Goal: Task Accomplishment & Management: Manage account settings

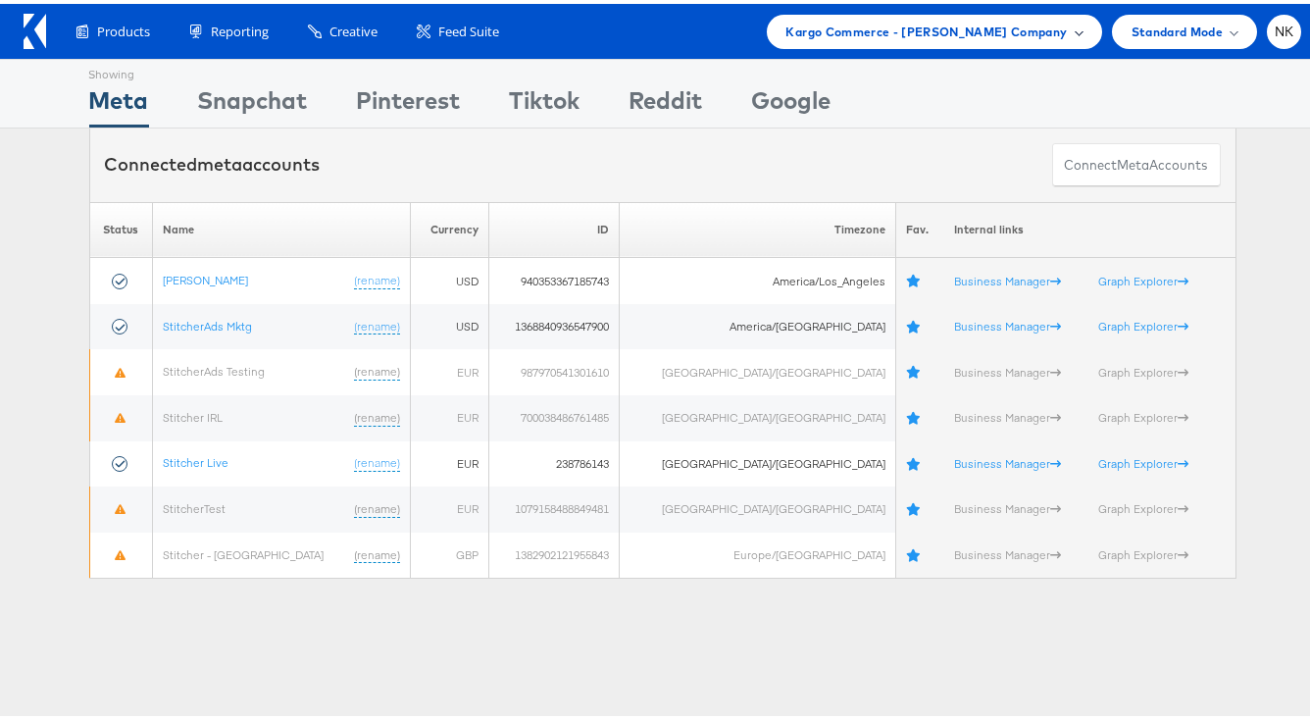
click at [937, 20] on span "Kargo Commerce - Namit Kumar Company" at bounding box center [927, 28] width 281 height 21
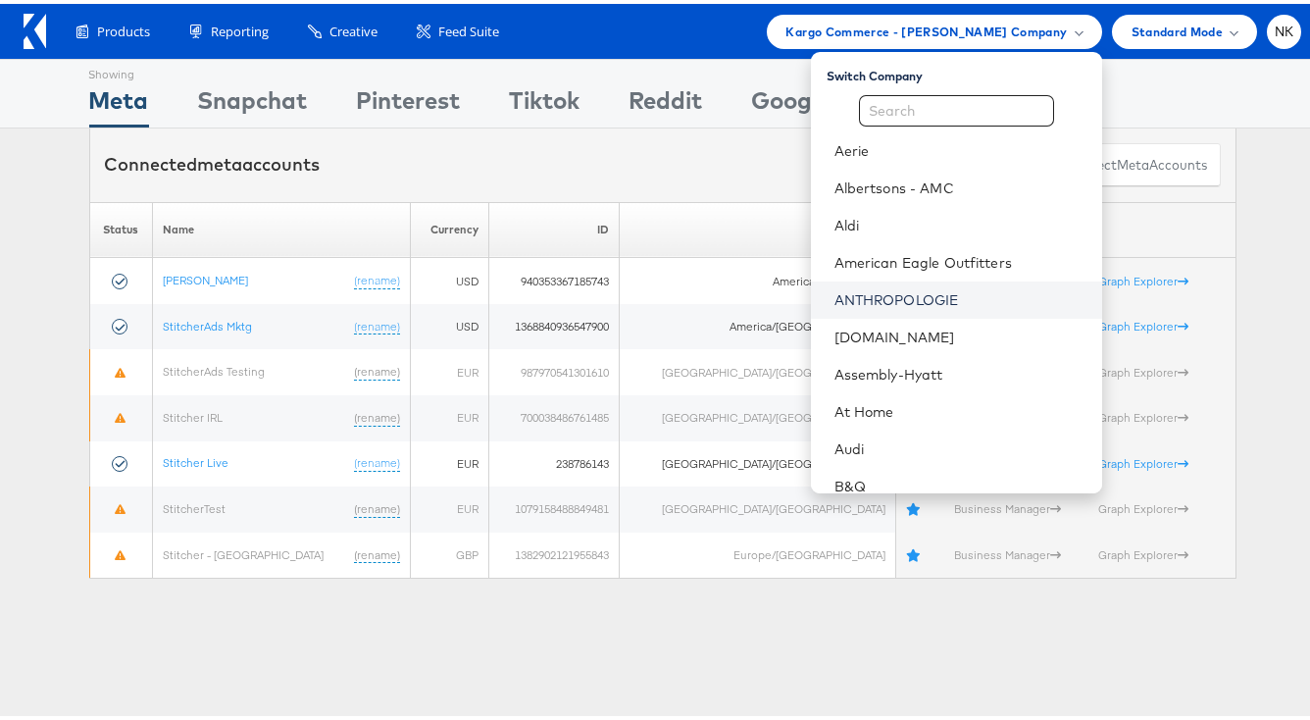
click at [871, 288] on link "ANTHROPOLOGIE" at bounding box center [961, 296] width 252 height 20
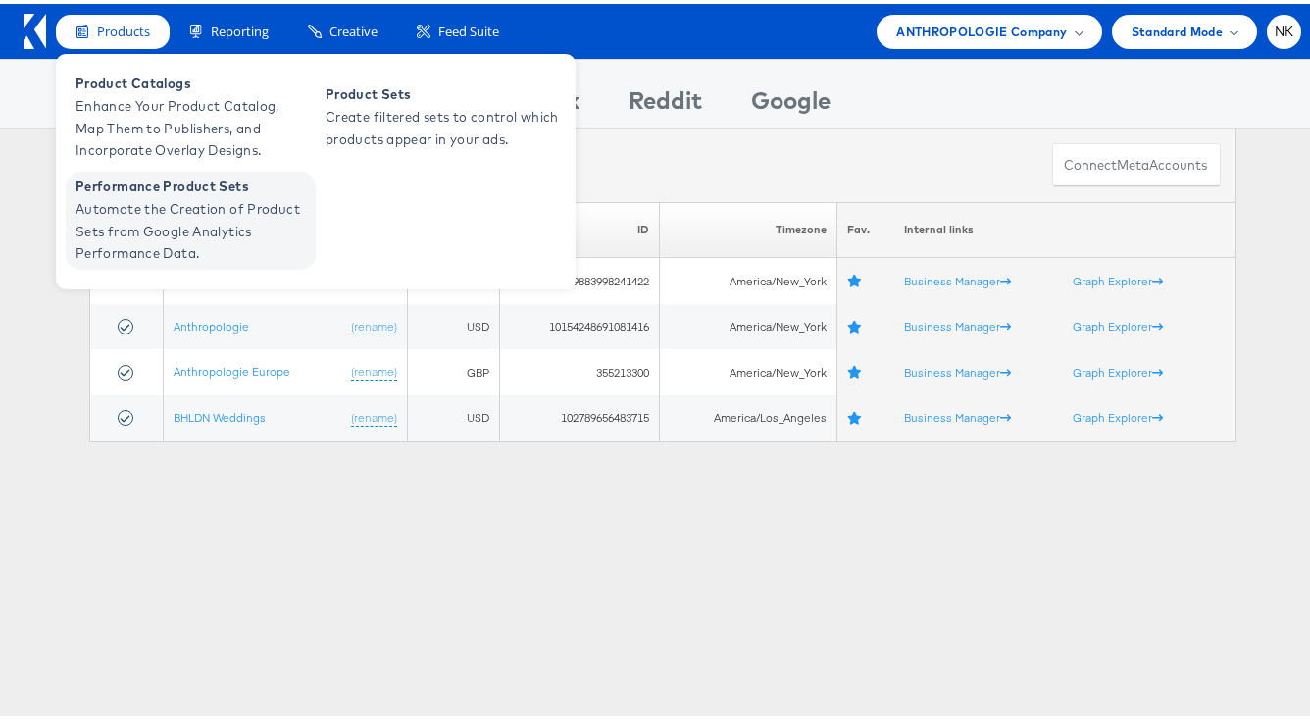
click at [144, 193] on span "Performance Product Sets" at bounding box center [193, 183] width 235 height 23
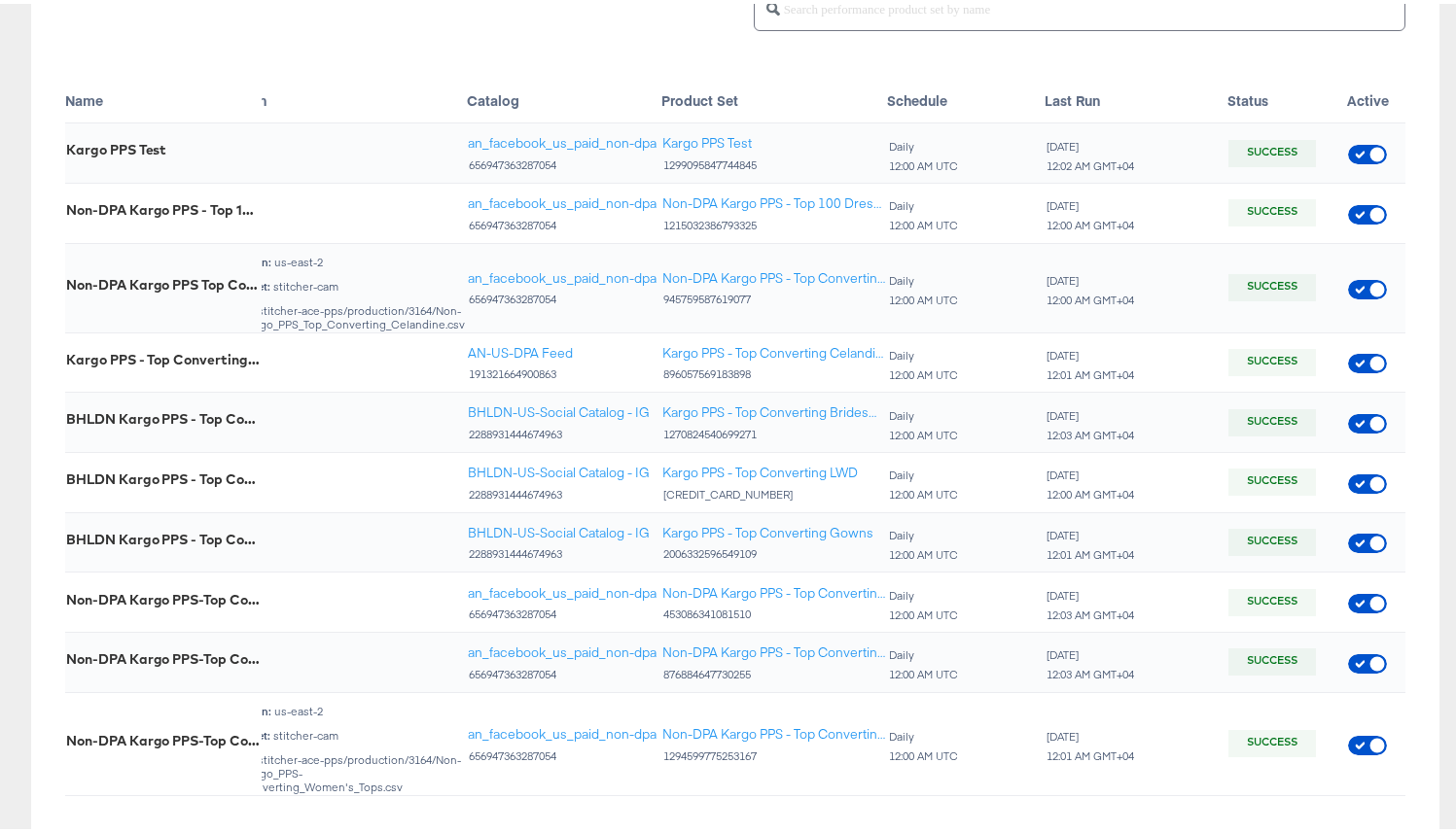
scroll to position [0, 402]
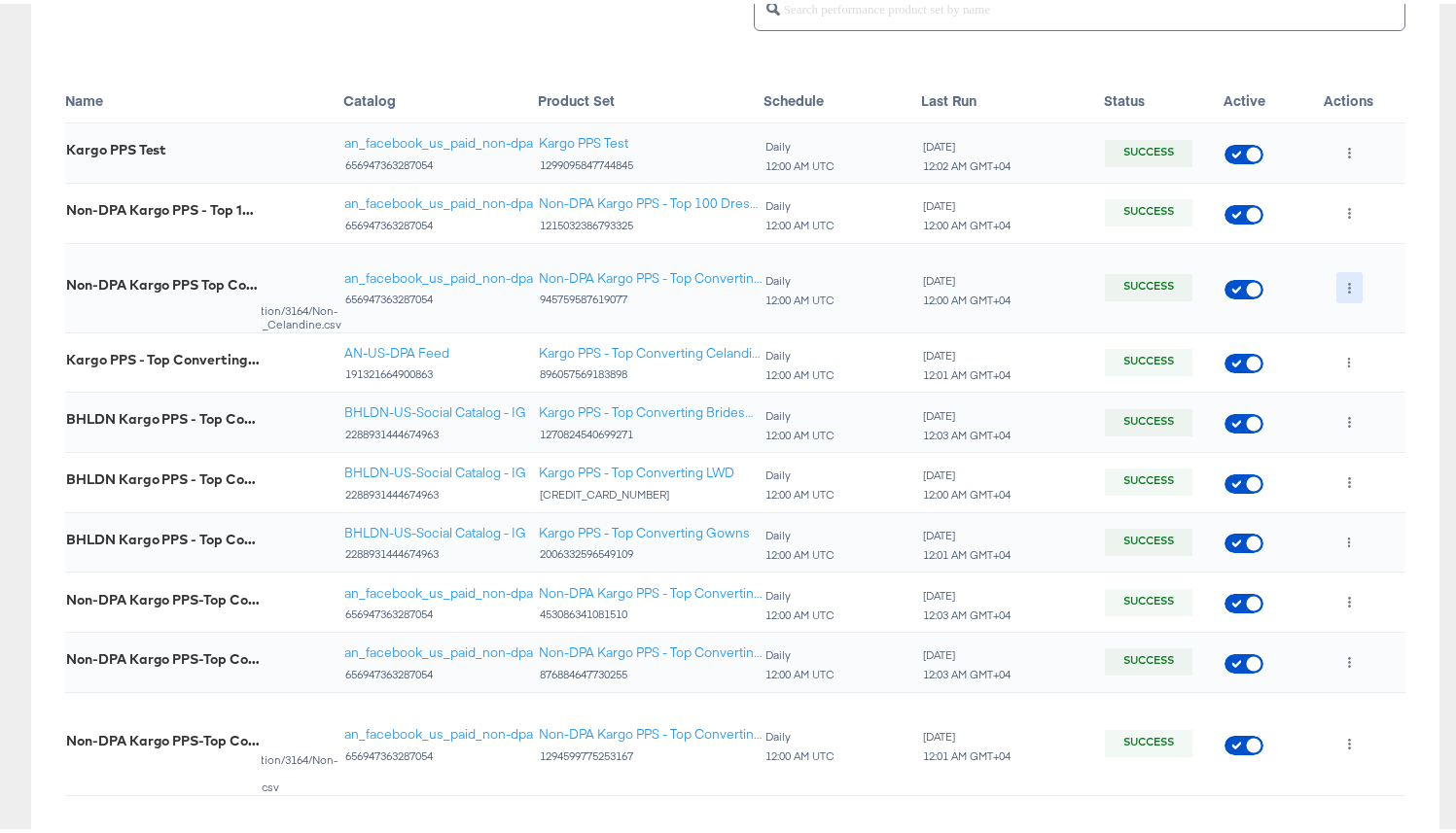
click at [1313, 286] on button "button" at bounding box center [1350, 284] width 26 height 31
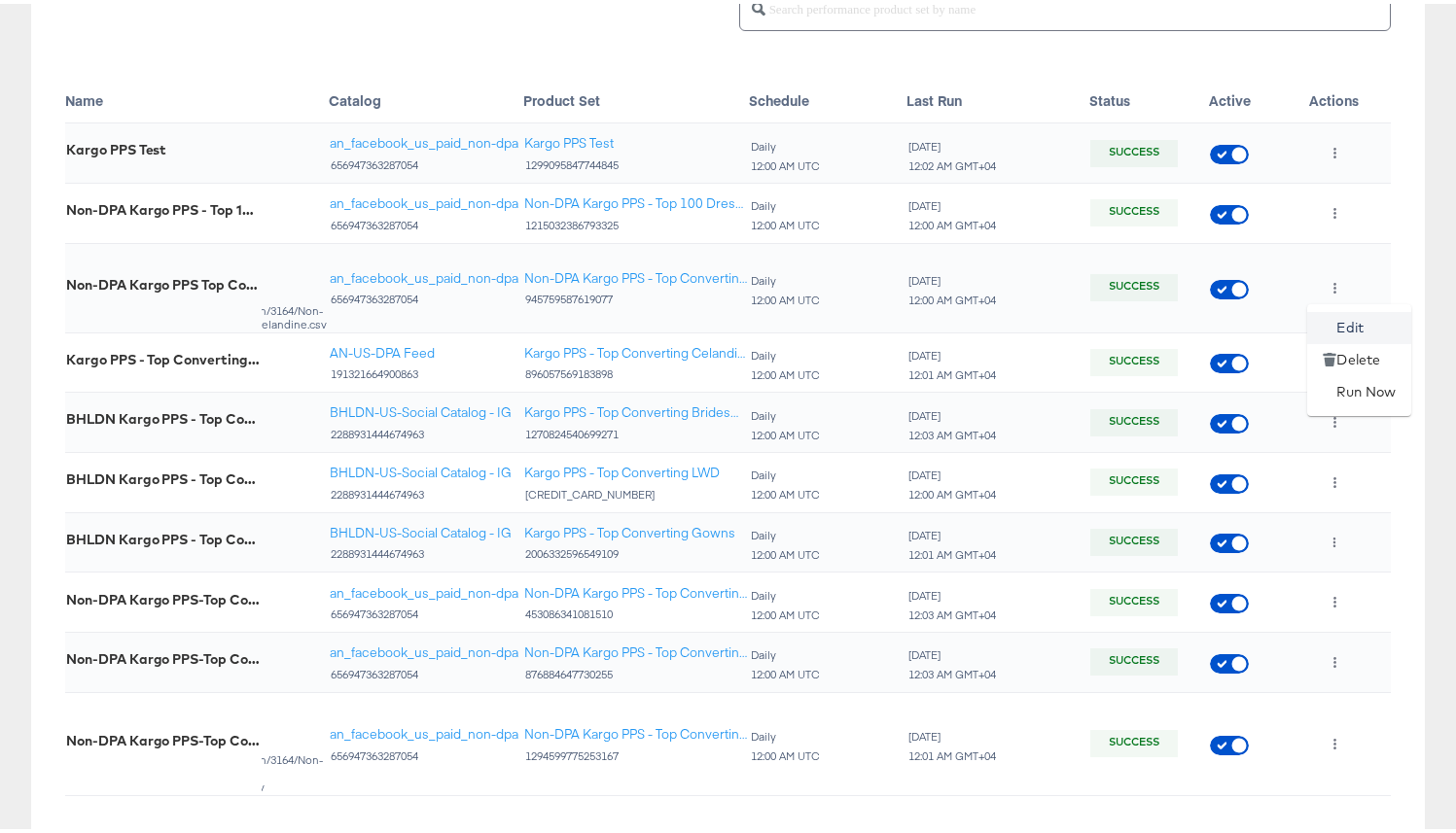
click at [1313, 330] on li "Edit" at bounding box center [1359, 324] width 104 height 32
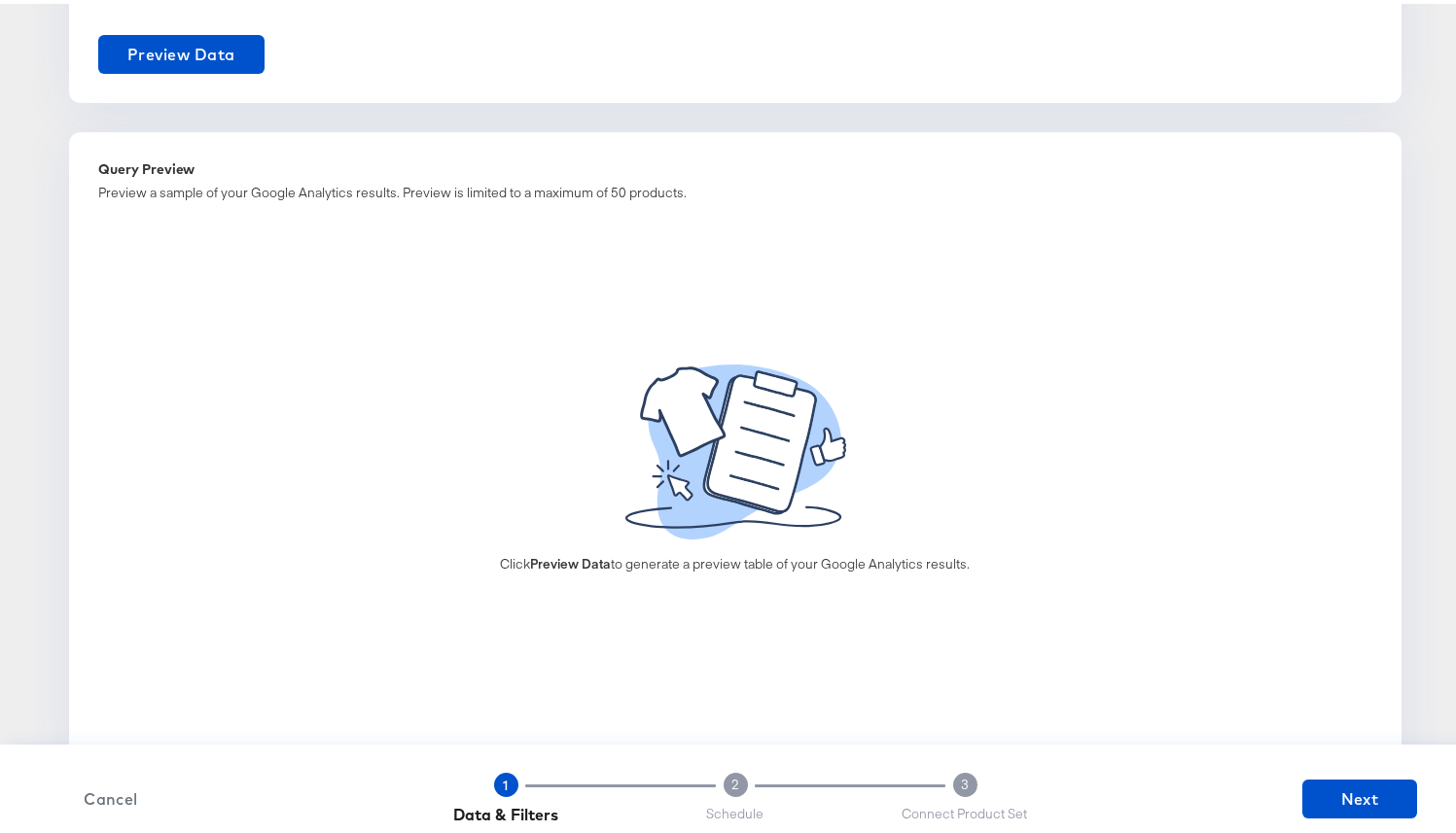
scroll to position [1516, 0]
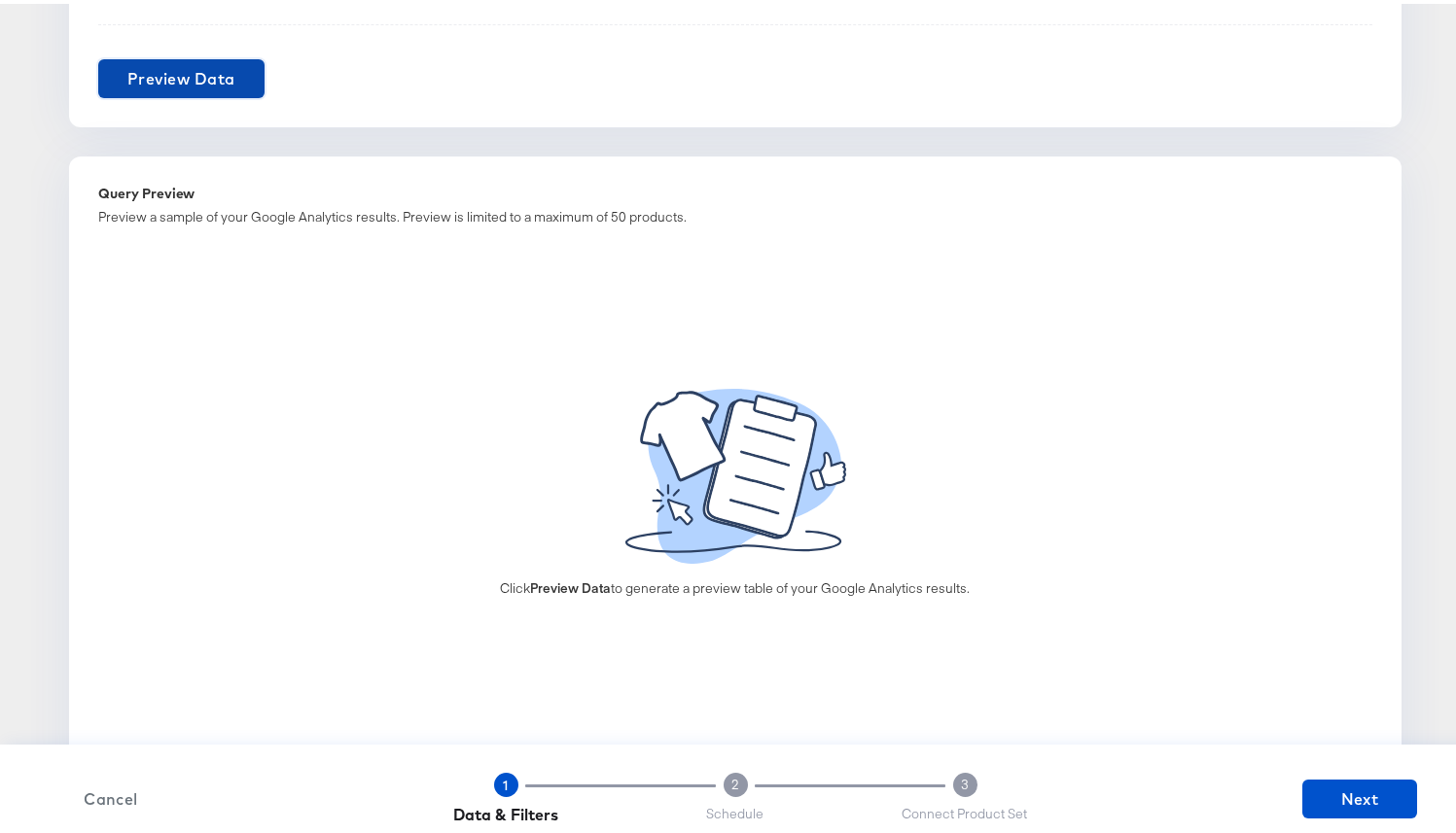
click at [163, 78] on span "Preview Data" at bounding box center [181, 74] width 108 height 27
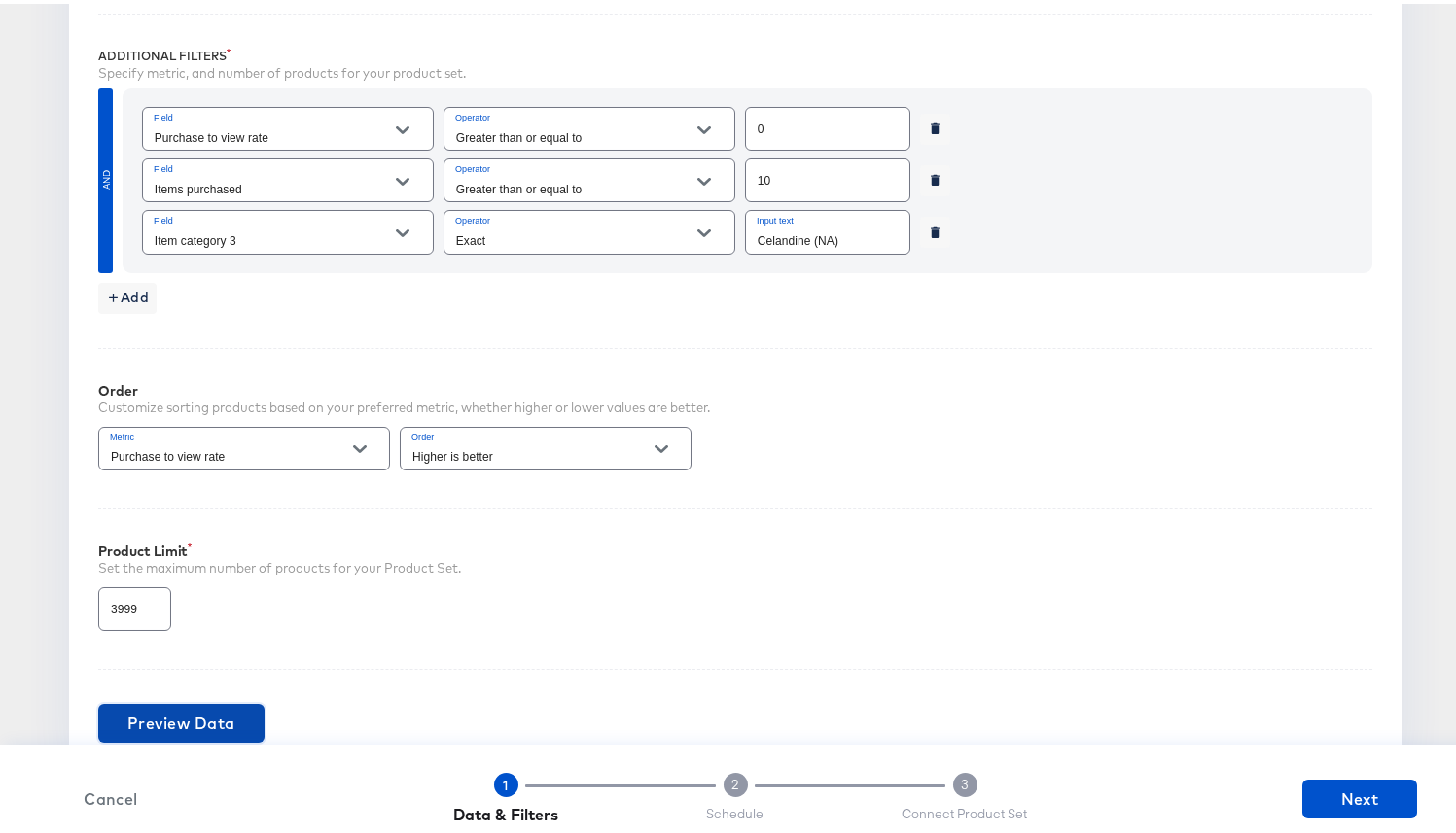
scroll to position [1297, 0]
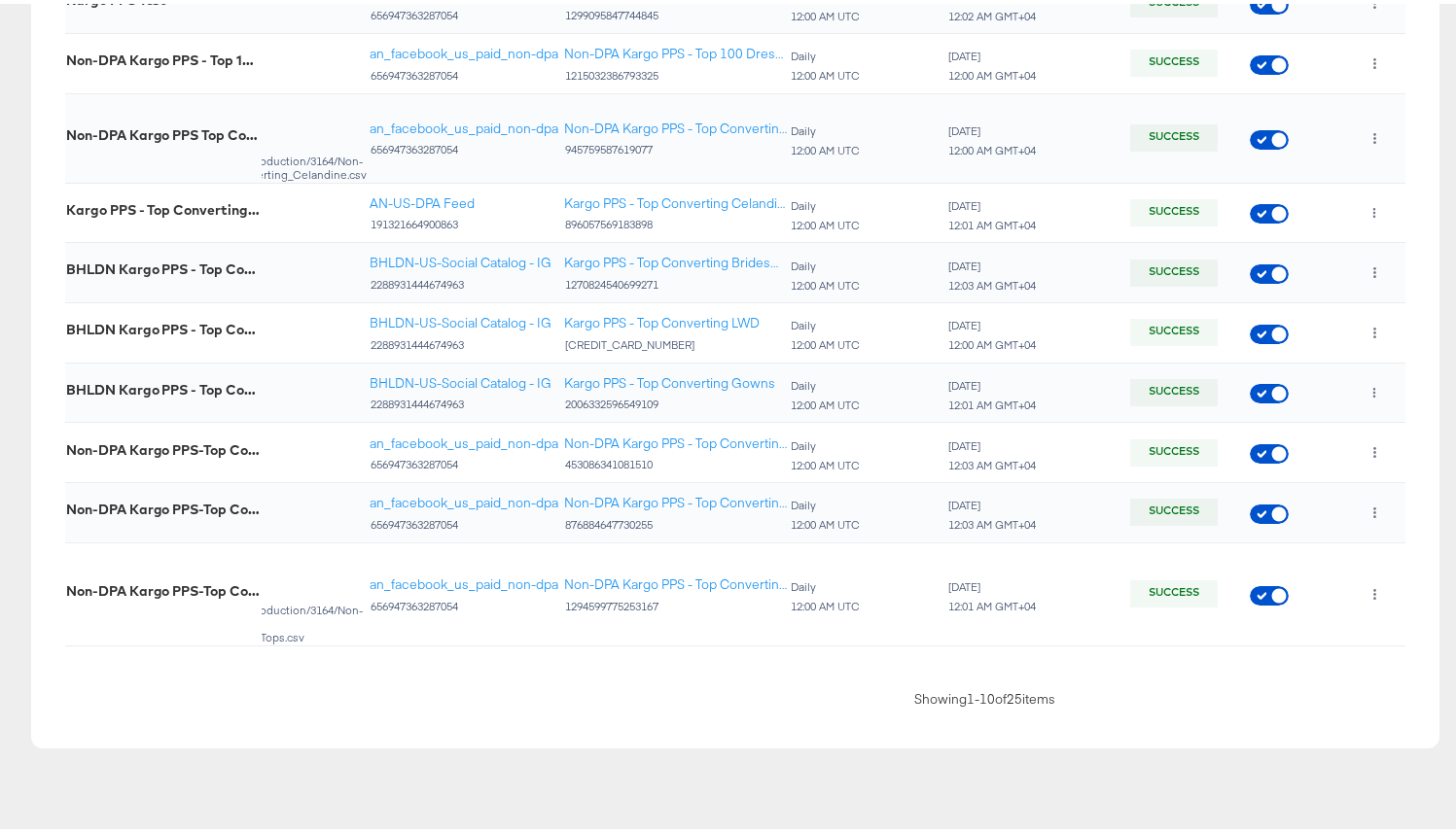
scroll to position [0, 402]
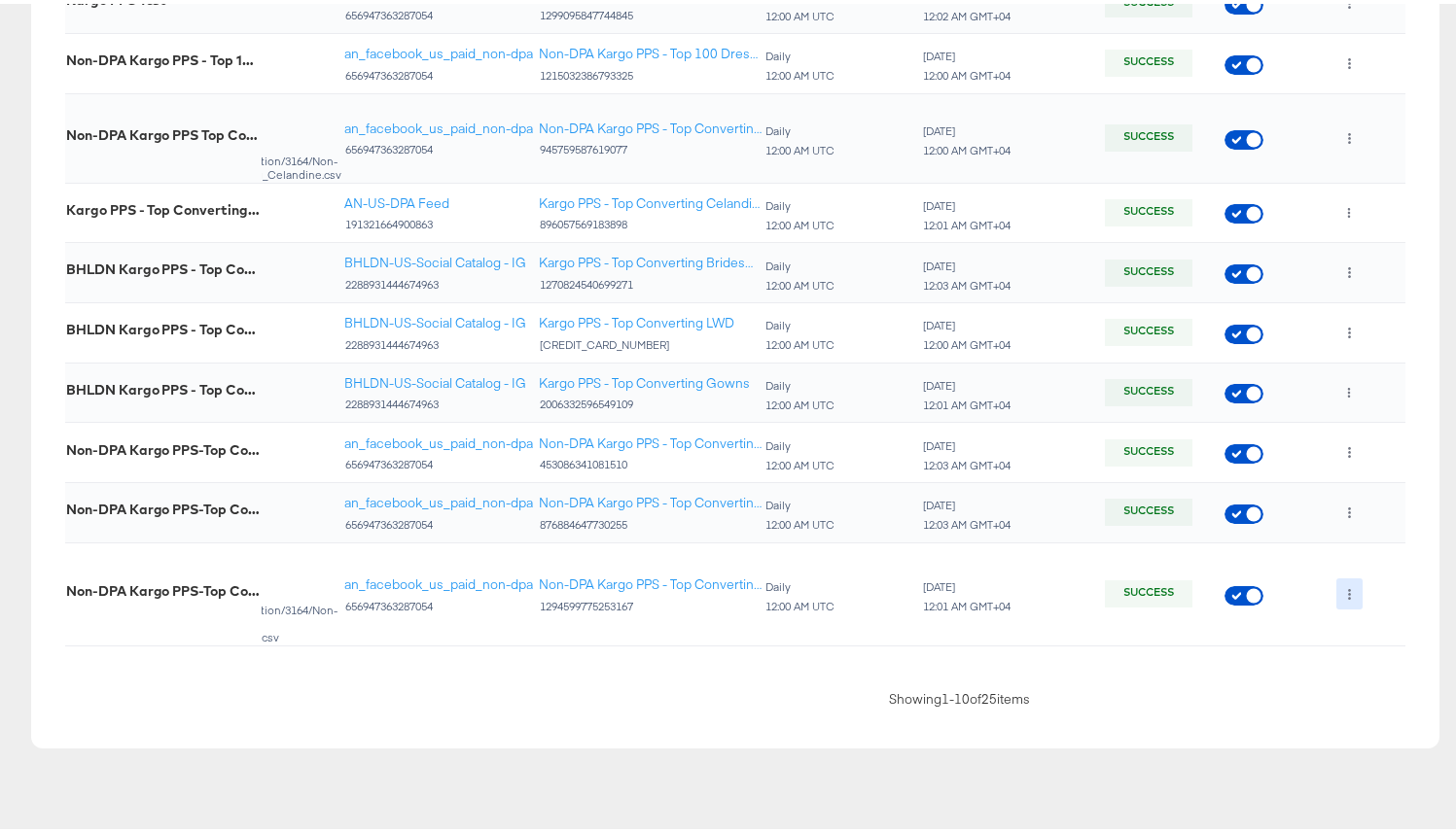
click at [1313, 575] on button "button" at bounding box center [1350, 590] width 26 height 31
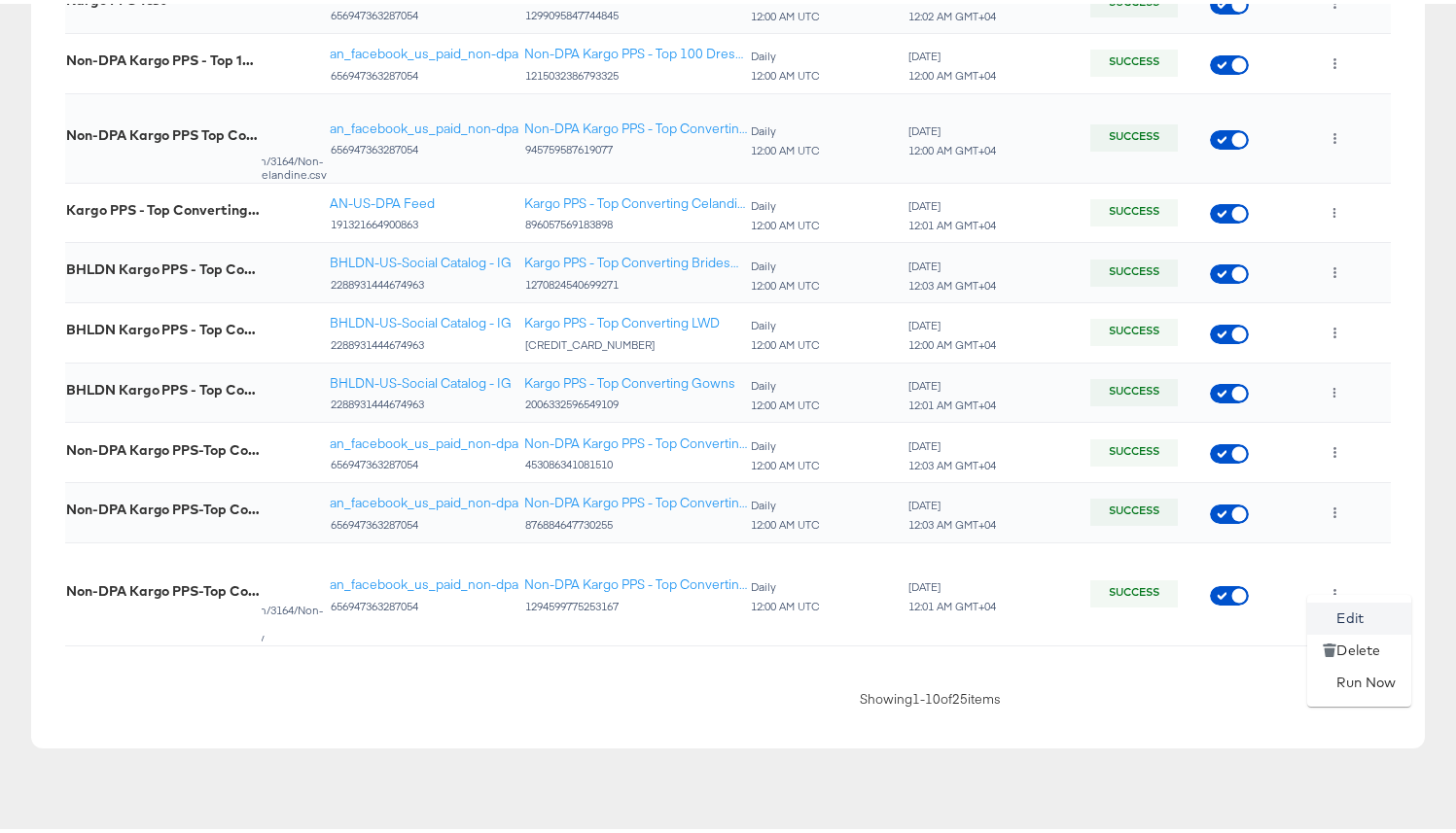
click at [1313, 607] on li "Edit" at bounding box center [1359, 615] width 104 height 32
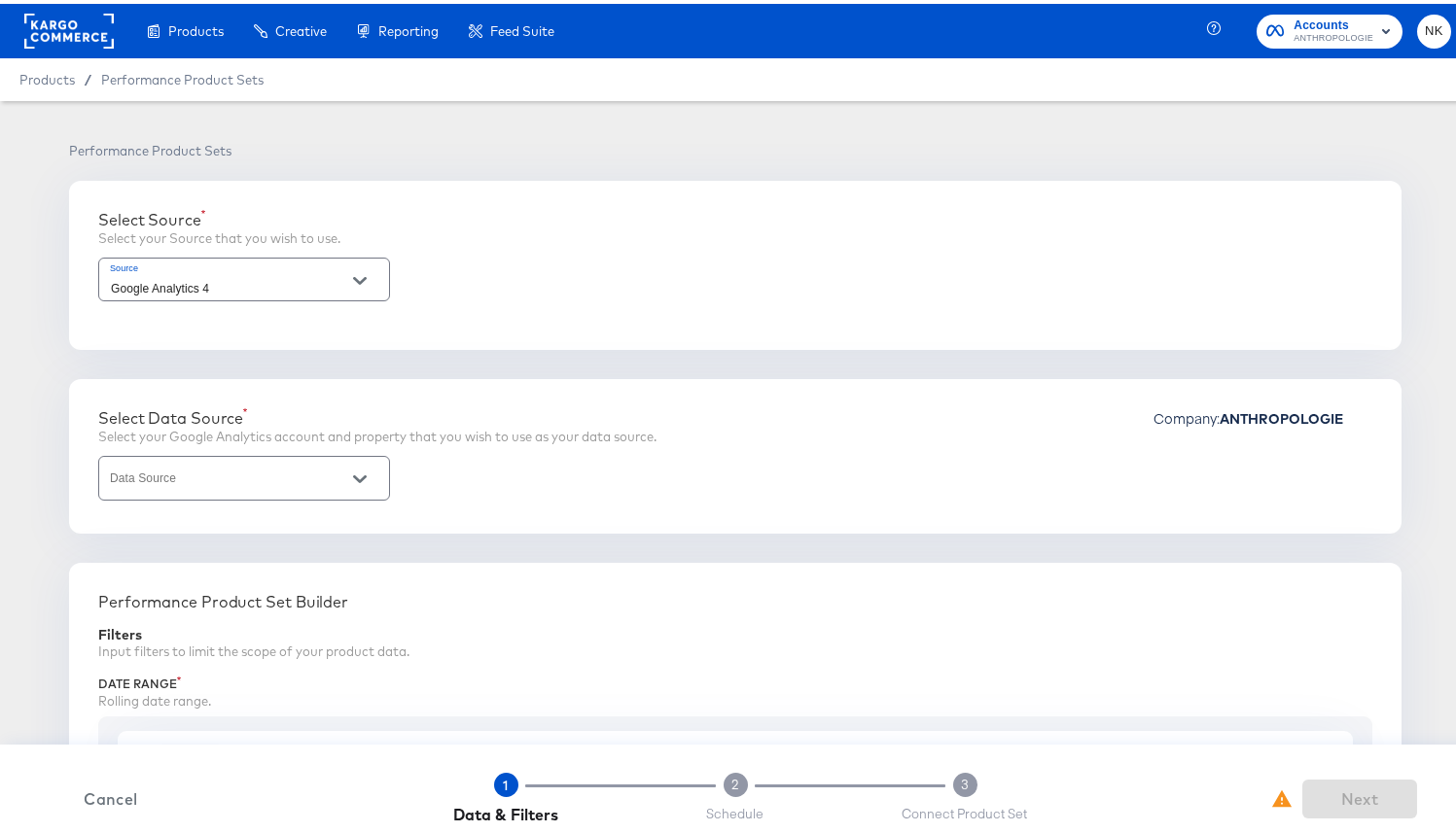
type input "2 - Anthropologie | GA4 App + Web (Global)"
type input "Purchase to view rate"
type input "3999"
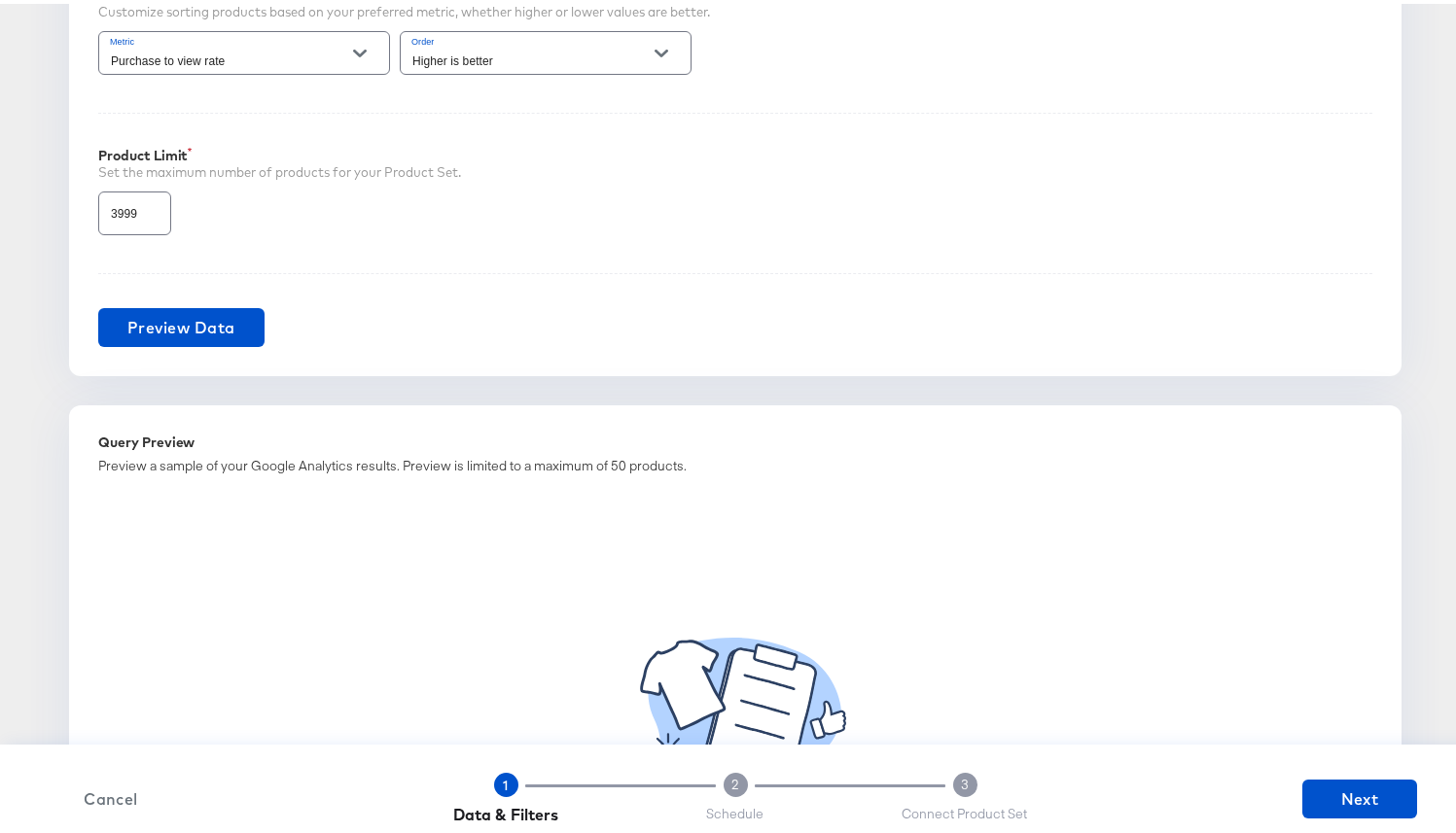
scroll to position [1473, 0]
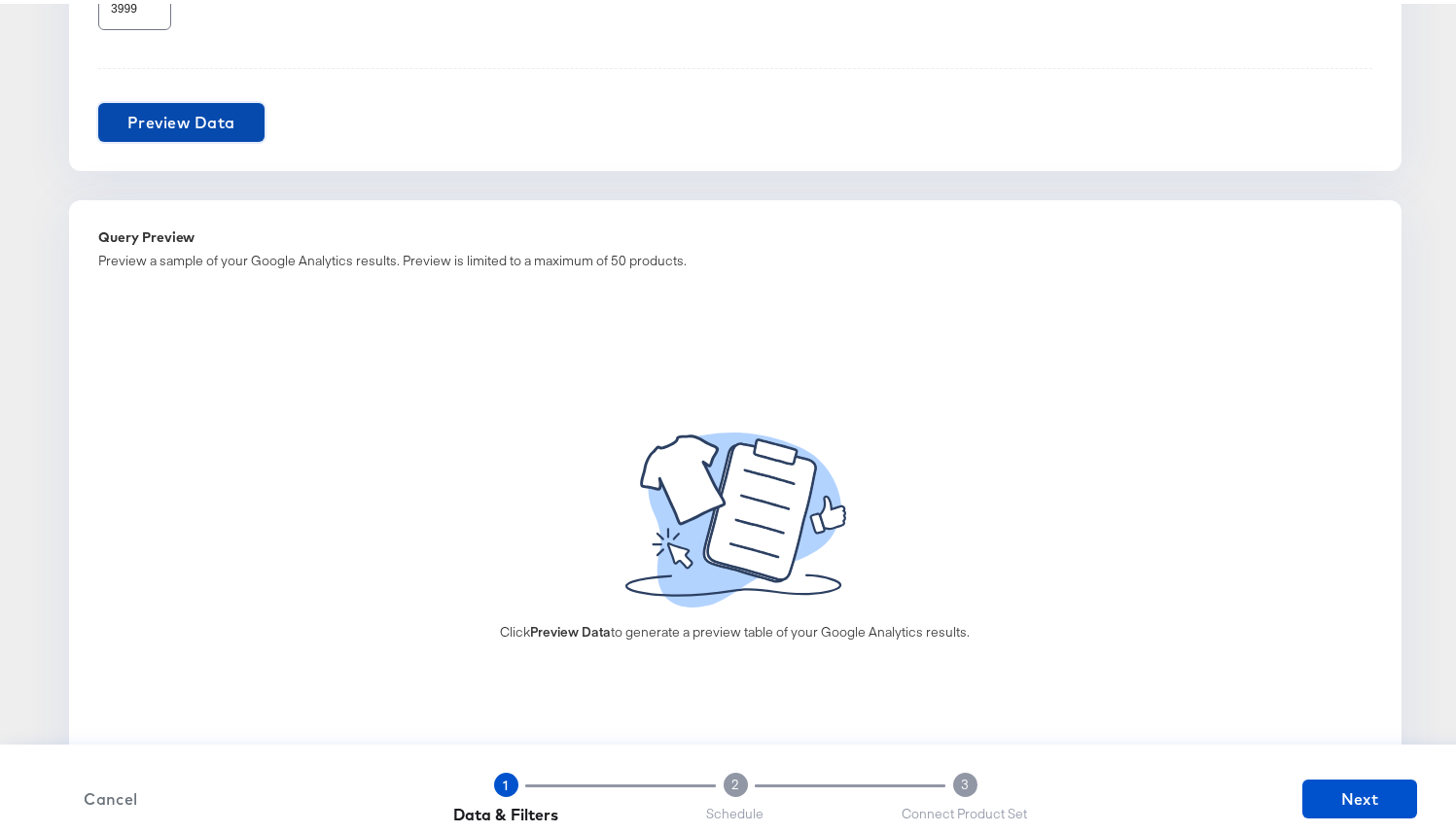
click at [211, 117] on span "Preview Data" at bounding box center [181, 118] width 108 height 27
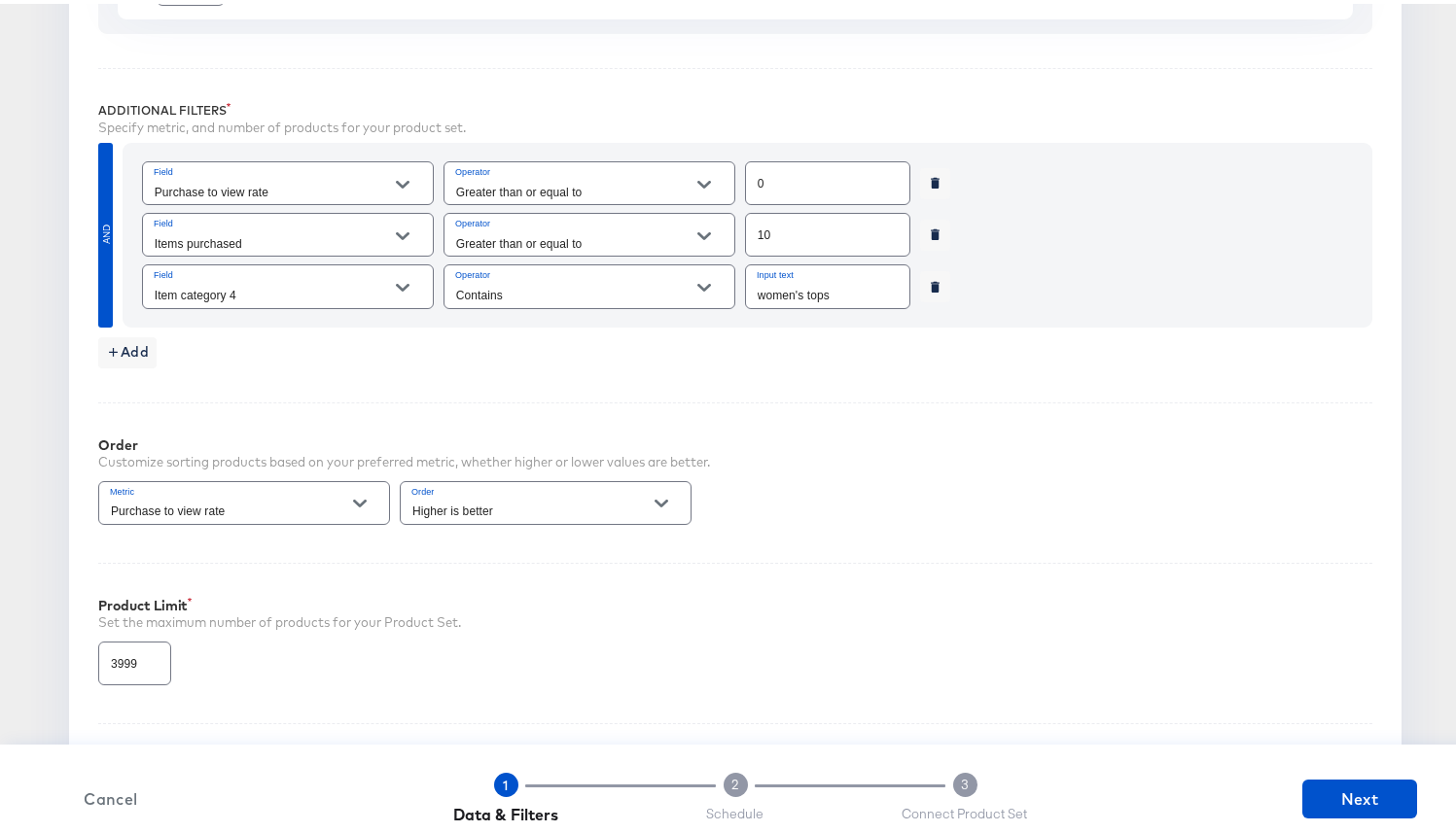
scroll to position [1317, 0]
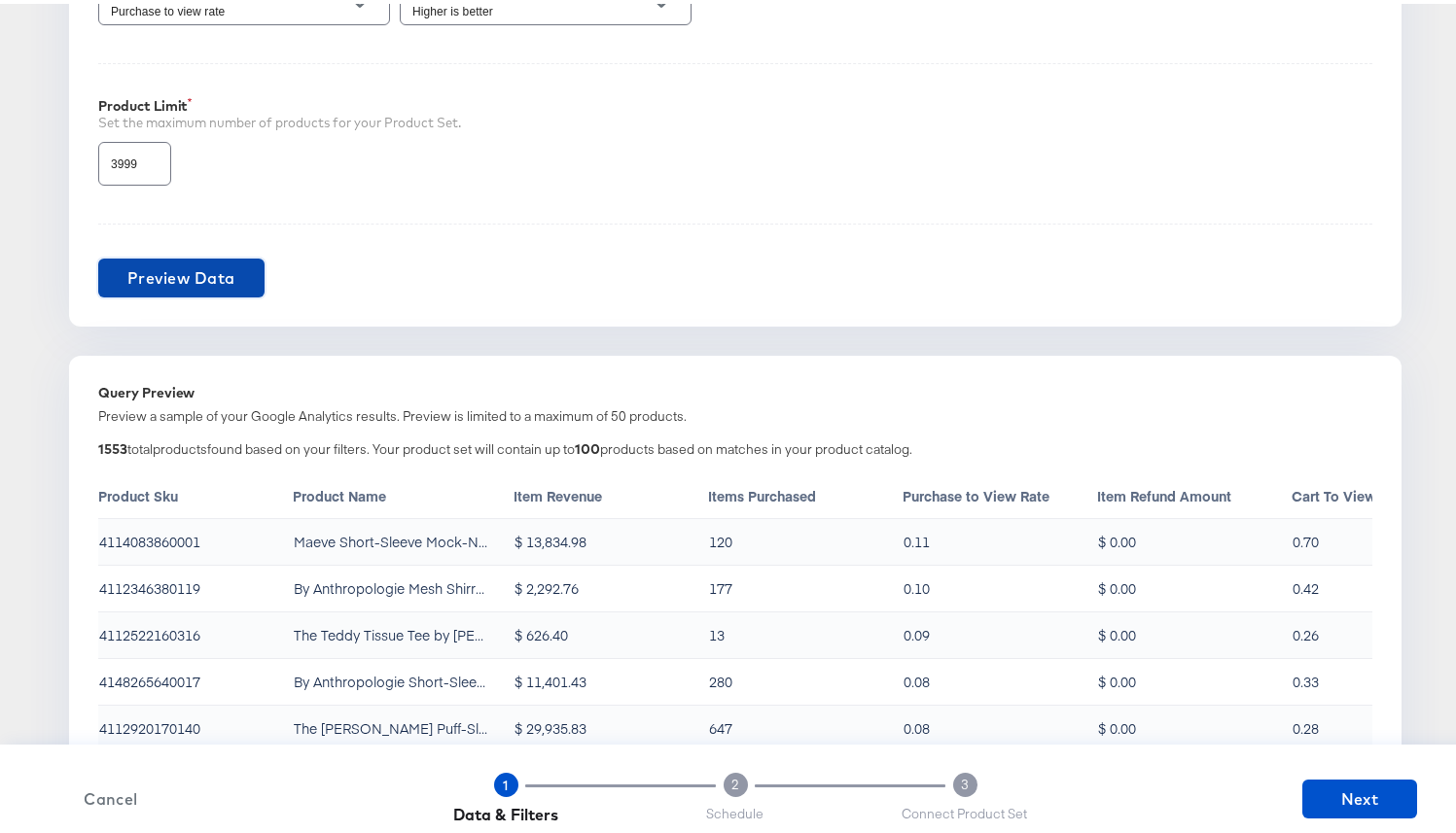
click at [205, 286] on span "Preview Data" at bounding box center [181, 274] width 108 height 27
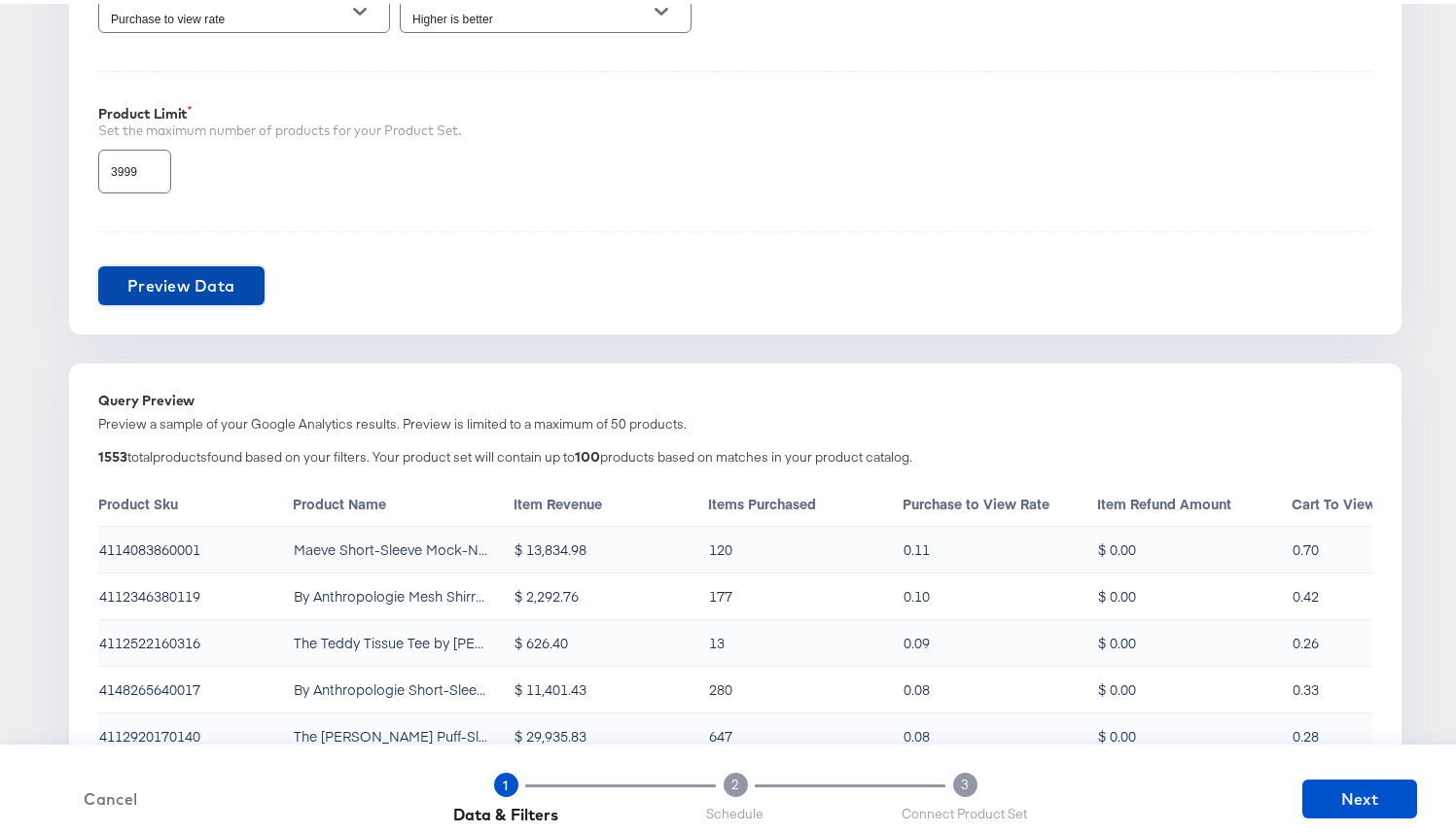
scroll to position [1367, 0]
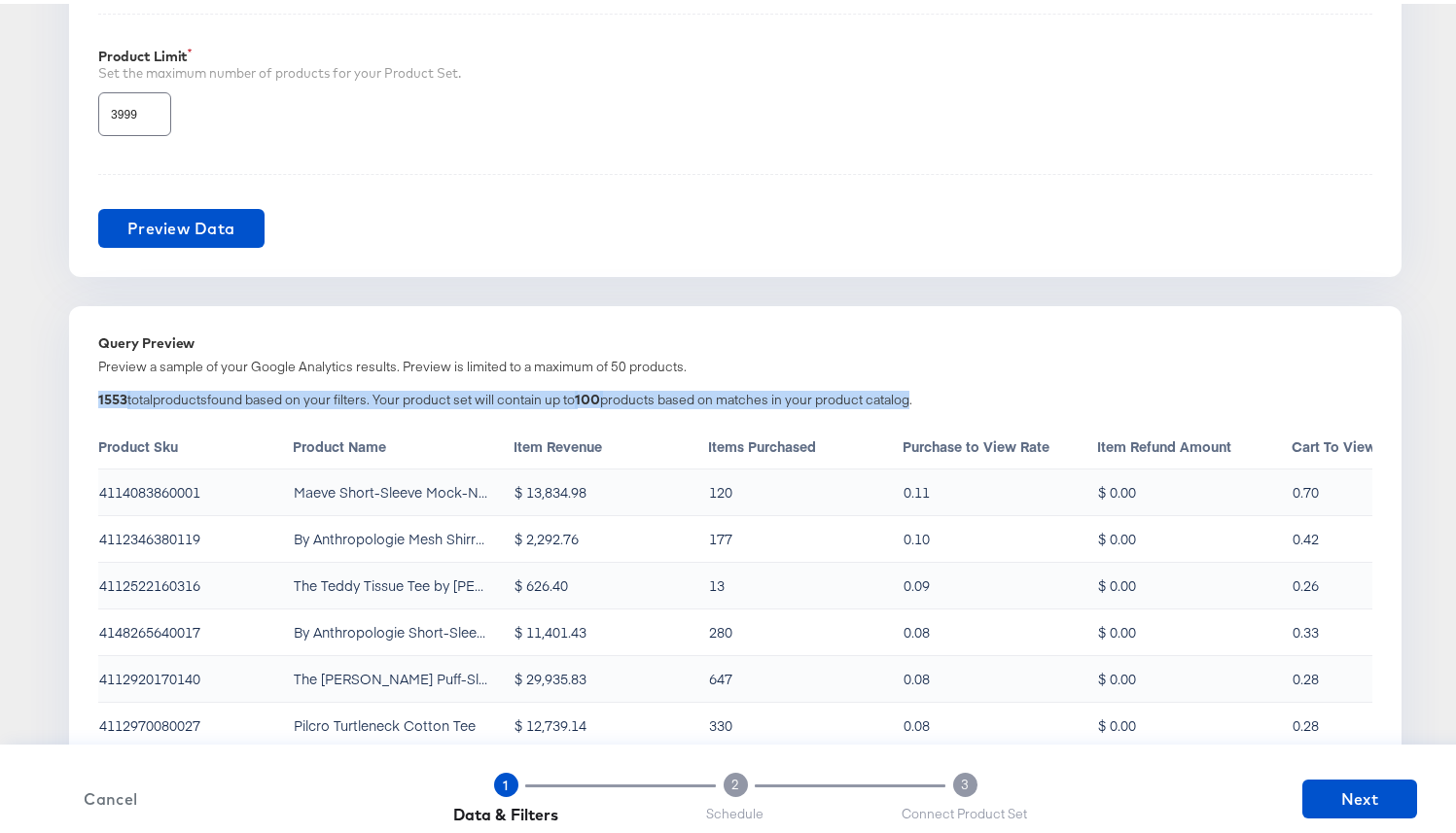
drag, startPoint x: 903, startPoint y: 401, endPoint x: 91, endPoint y: 400, distance: 812.0
click at [98, 400] on div "1553 total products found based on your filters. Your product set will contain …" at bounding box center [735, 399] width 1274 height 24
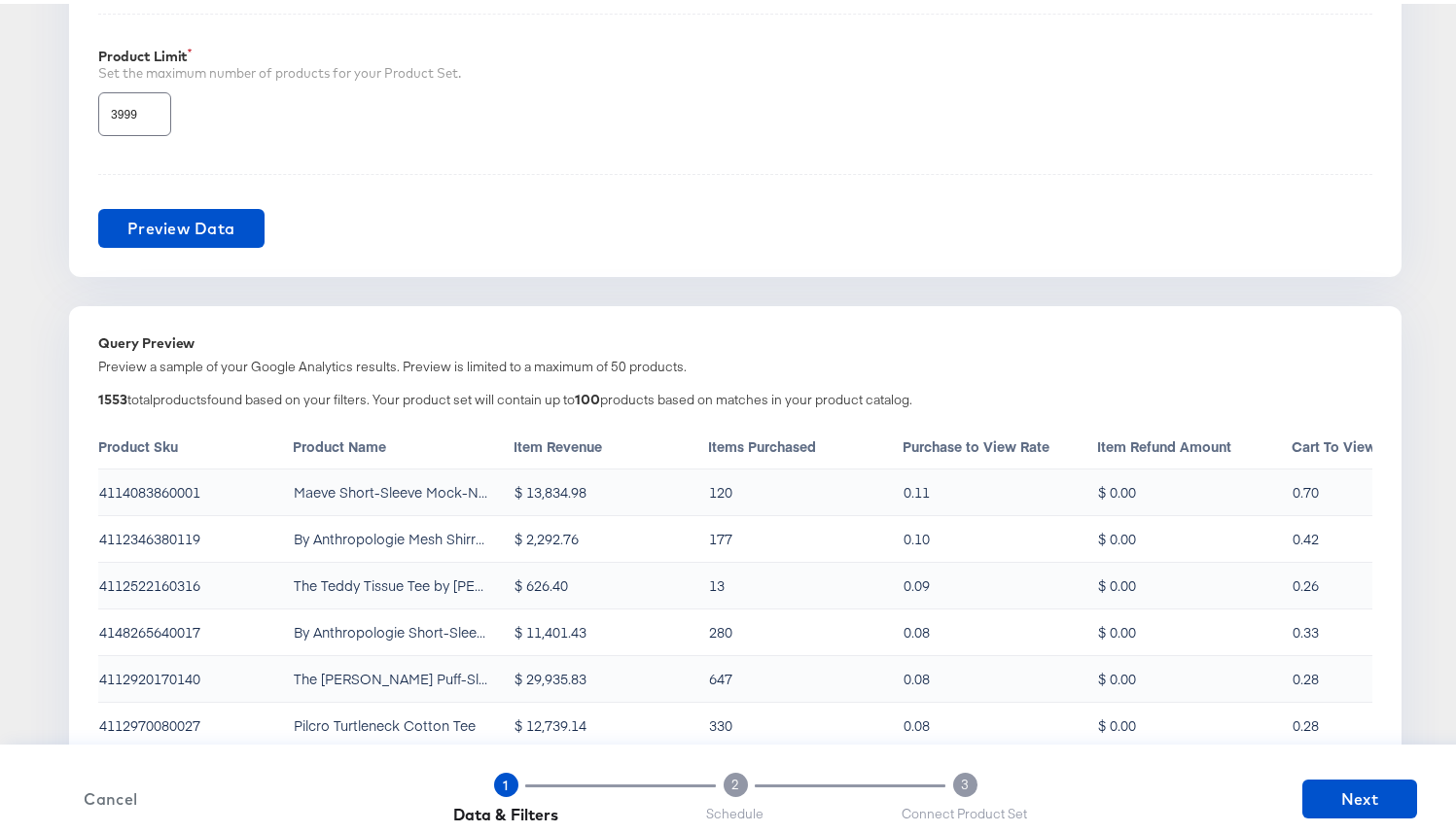
click at [990, 392] on div "1553 total products found based on your filters. Your product set will contain …" at bounding box center [735, 399] width 1274 height 24
drag, startPoint x: 975, startPoint y: 394, endPoint x: 96, endPoint y: 379, distance: 879.1
click at [98, 379] on div "1553 total products found based on your filters. Your product set will contain …" at bounding box center [735, 635] width 1274 height 526
click at [168, 371] on div "Preview a sample of your Google Analytics results. Preview is limited to a maxi…" at bounding box center [735, 363] width 1274 height 19
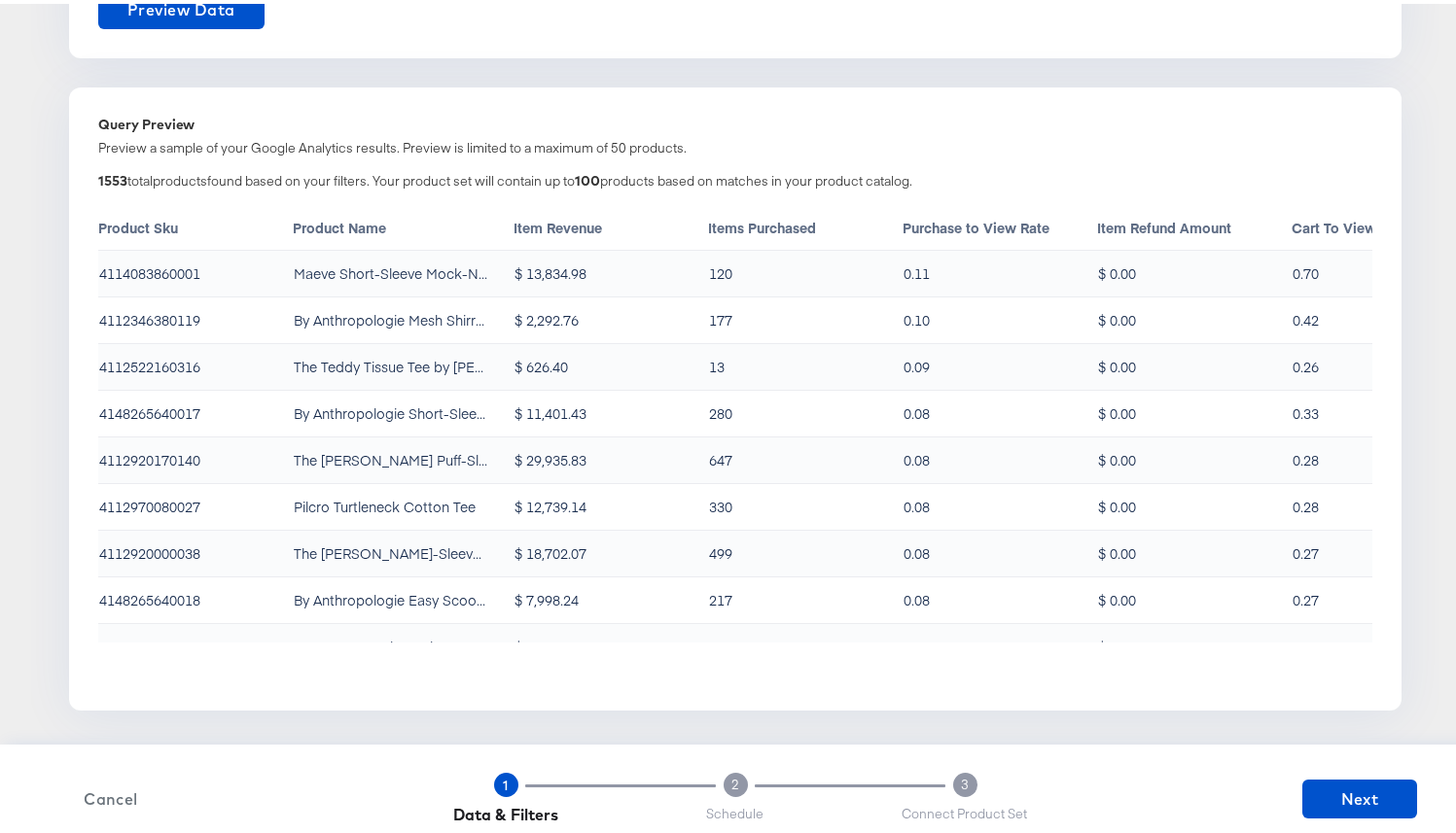
scroll to position [1467, 0]
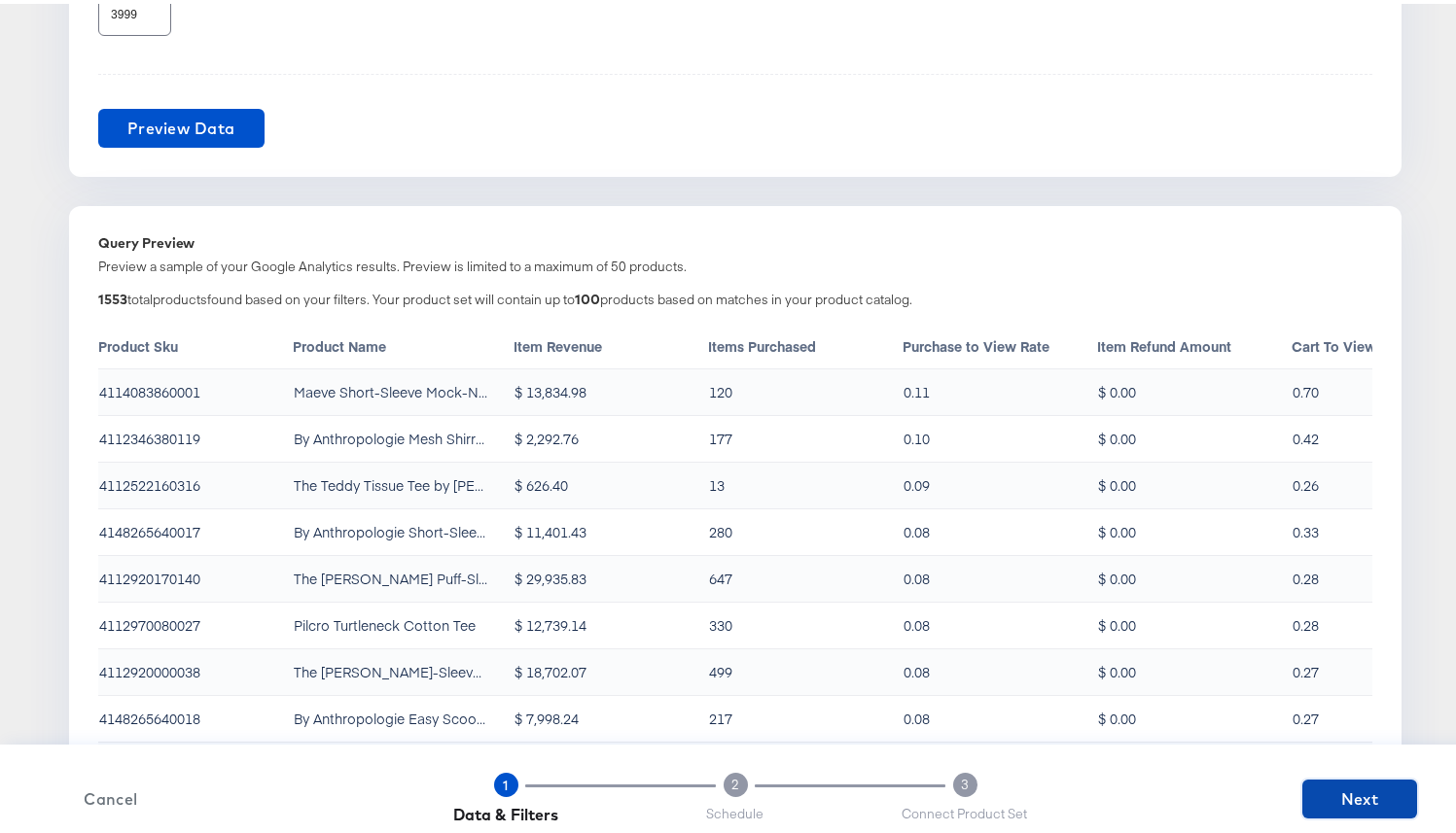
click at [1313, 713] on span "Next" at bounding box center [1360, 794] width 99 height 27
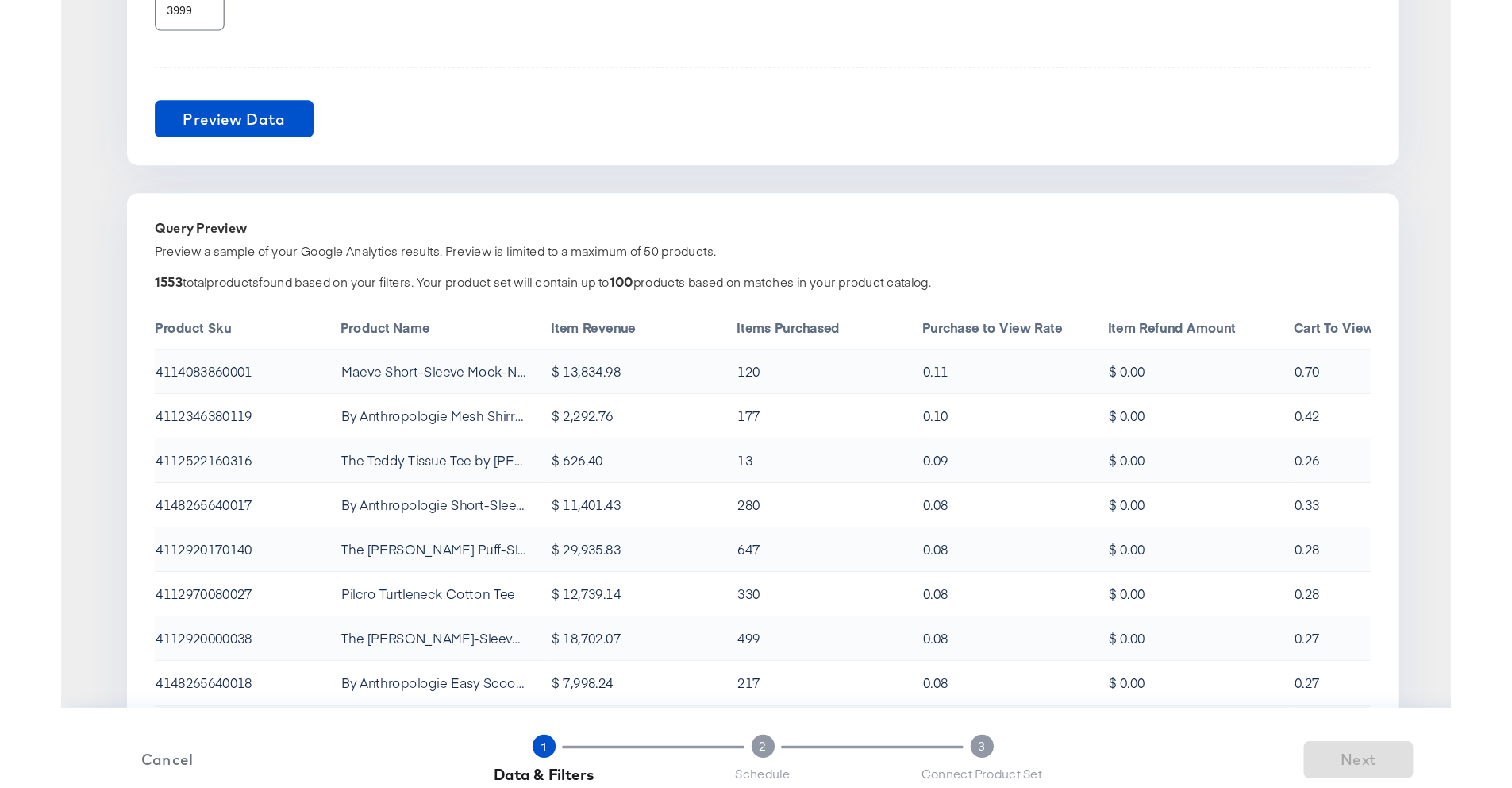
scroll to position [0, 0]
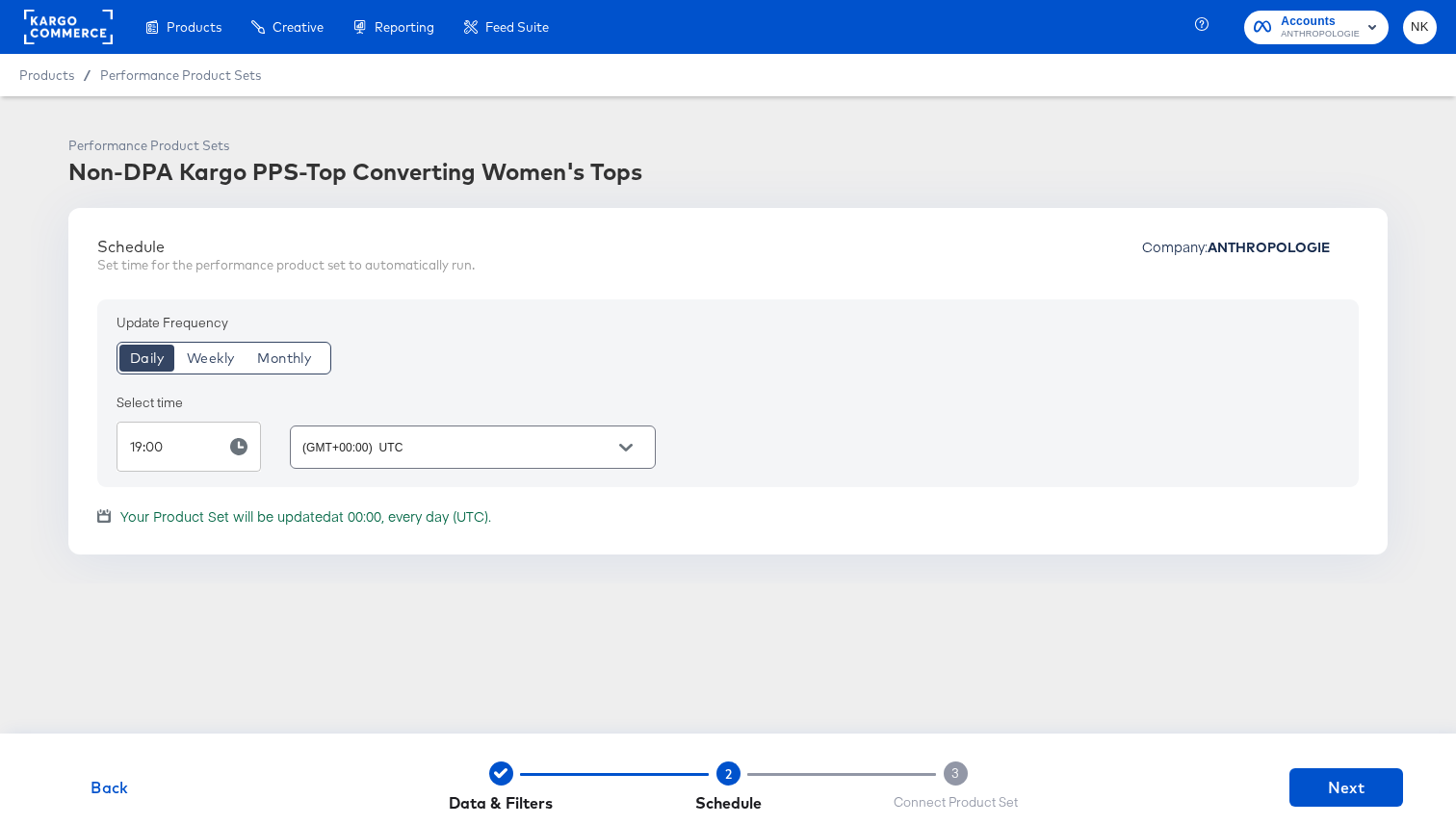
click at [623, 525] on div "Schedule Set time for the performance product set to automatically run. Company…" at bounding box center [728, 381] width 1320 height 346
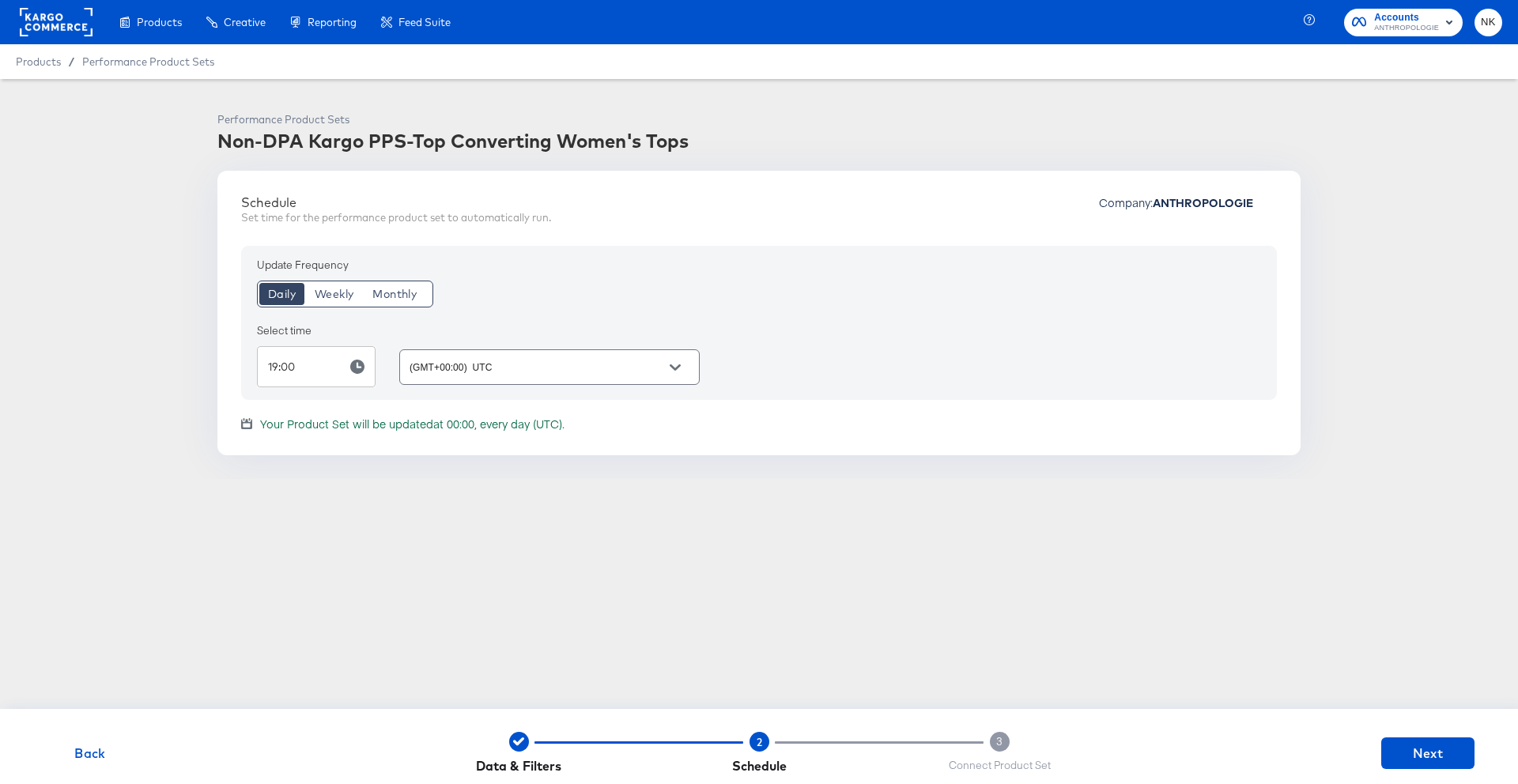
click at [74, 579] on span "Back" at bounding box center [90, 753] width 81 height 22
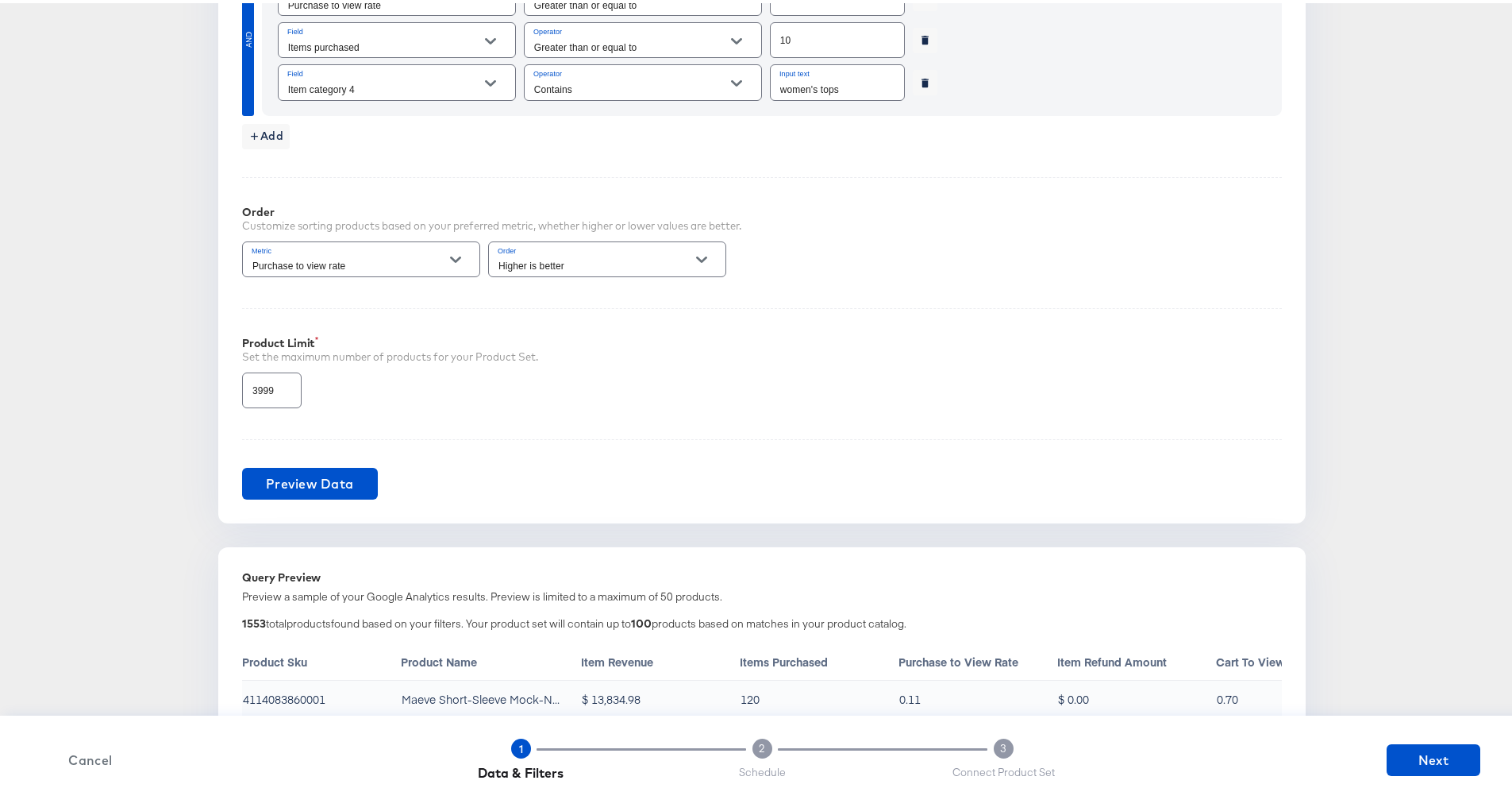
scroll to position [1187, 0]
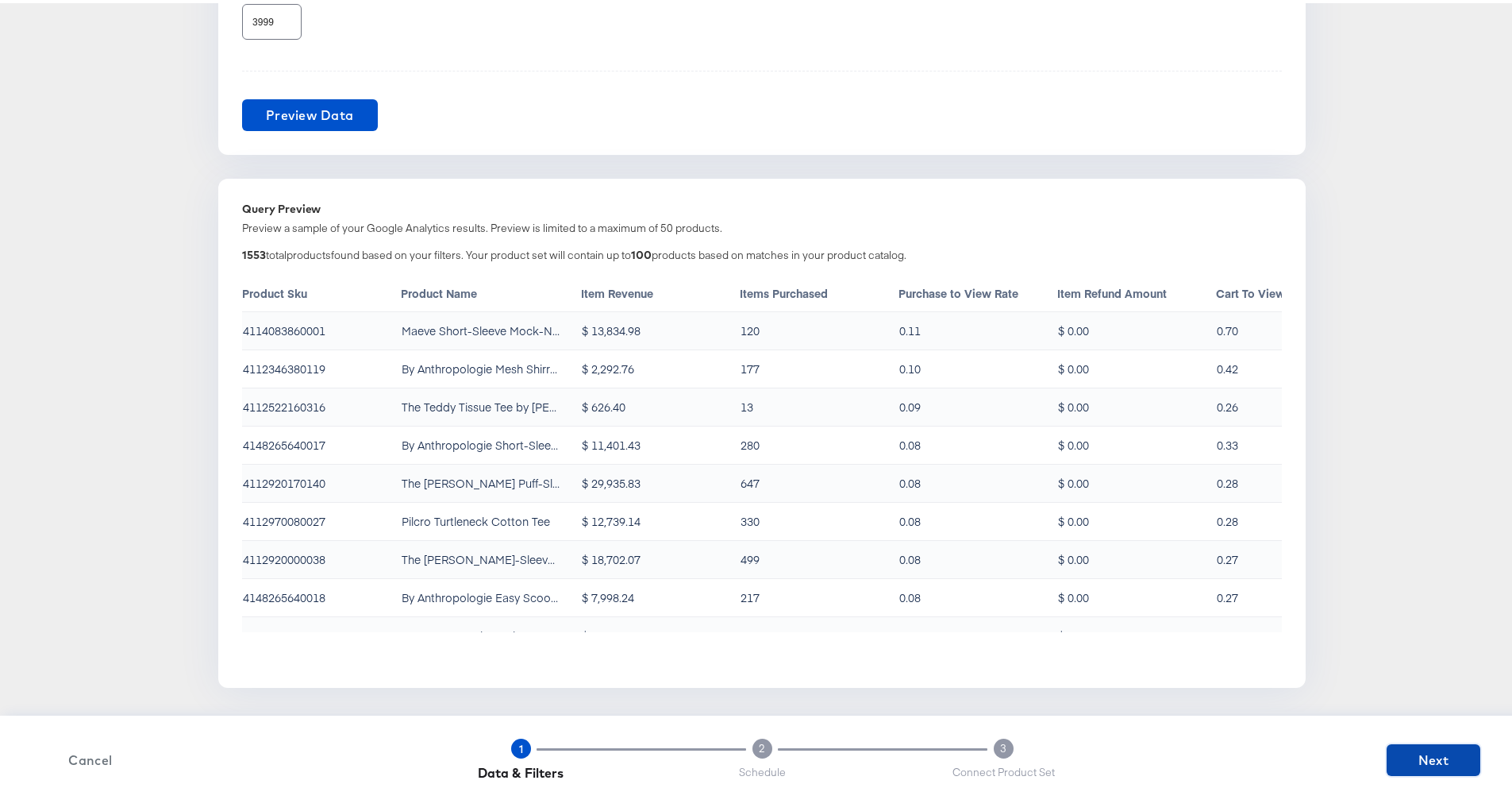
click at [1072, 582] on span "Next" at bounding box center [1433, 756] width 81 height 22
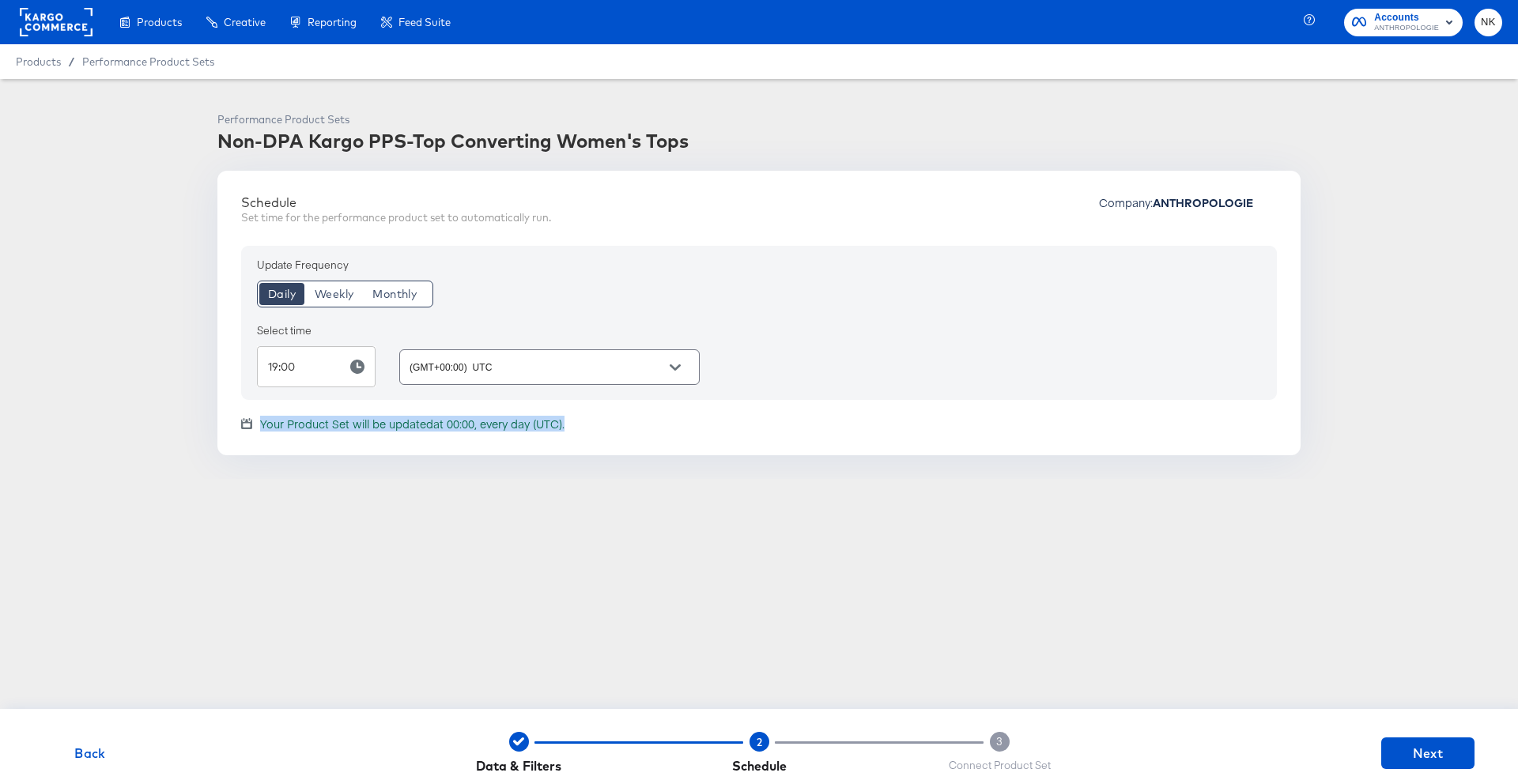
drag, startPoint x: 568, startPoint y: 423, endPoint x: 261, endPoint y: 419, distance: 307.0
click at [261, 419] on div "Your Product Set will be updated at 00:00, every day (UTC)." at bounding box center [759, 424] width 1036 height 16
copy span "Your Product Set will be updated at 00:00, every day (UTC)."
click at [465, 197] on div "Schedule" at bounding box center [396, 202] width 310 height 16
drag, startPoint x: 570, startPoint y: 430, endPoint x: 262, endPoint y: 426, distance: 308.0
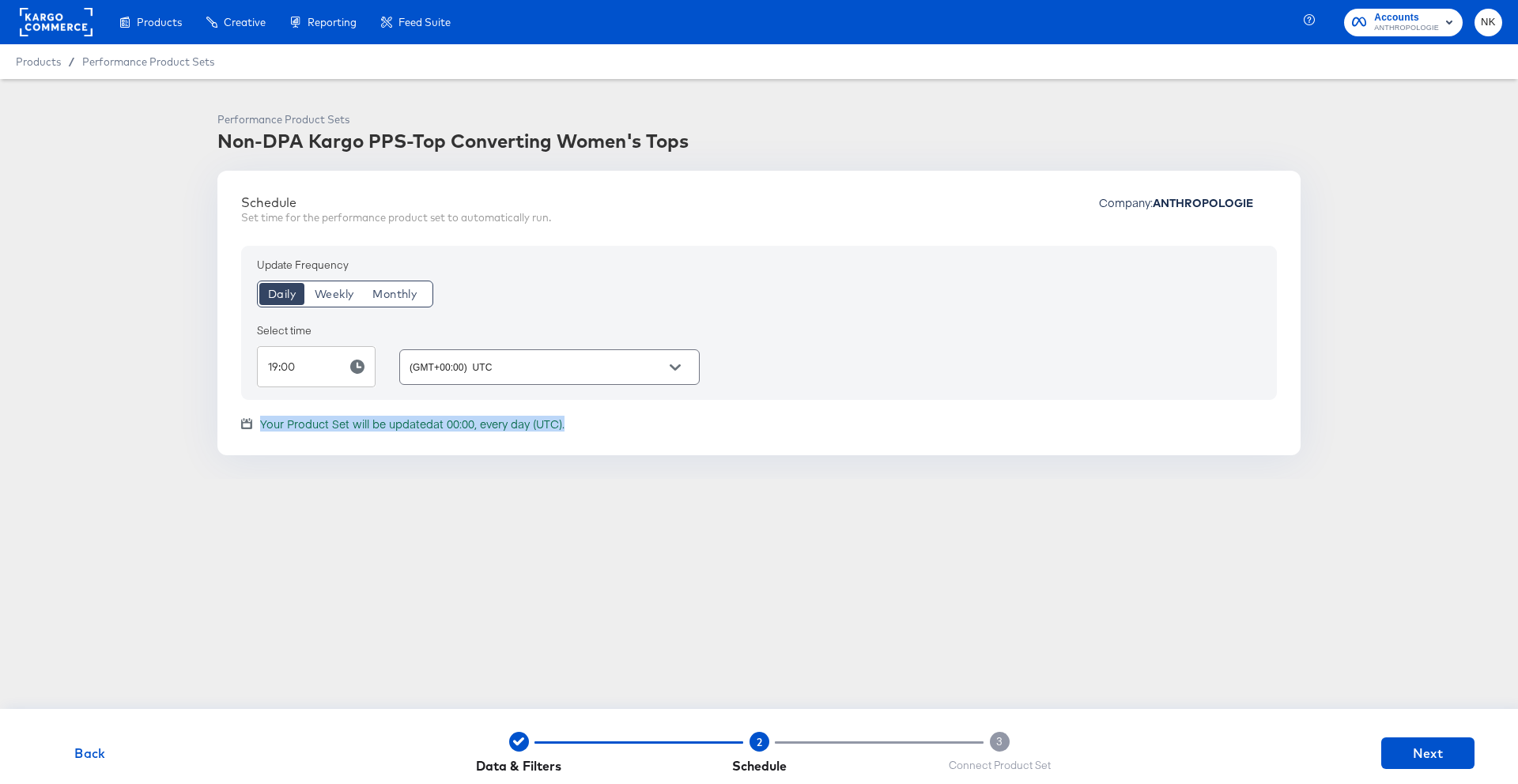
click at [262, 426] on div "Your Product Set will be updated at 00:00, every day (UTC)." at bounding box center [759, 424] width 1036 height 16
copy span "Your Product Set will be updated at 00:00, every day (UTC)."
click at [106, 579] on span "Back" at bounding box center [90, 753] width 81 height 22
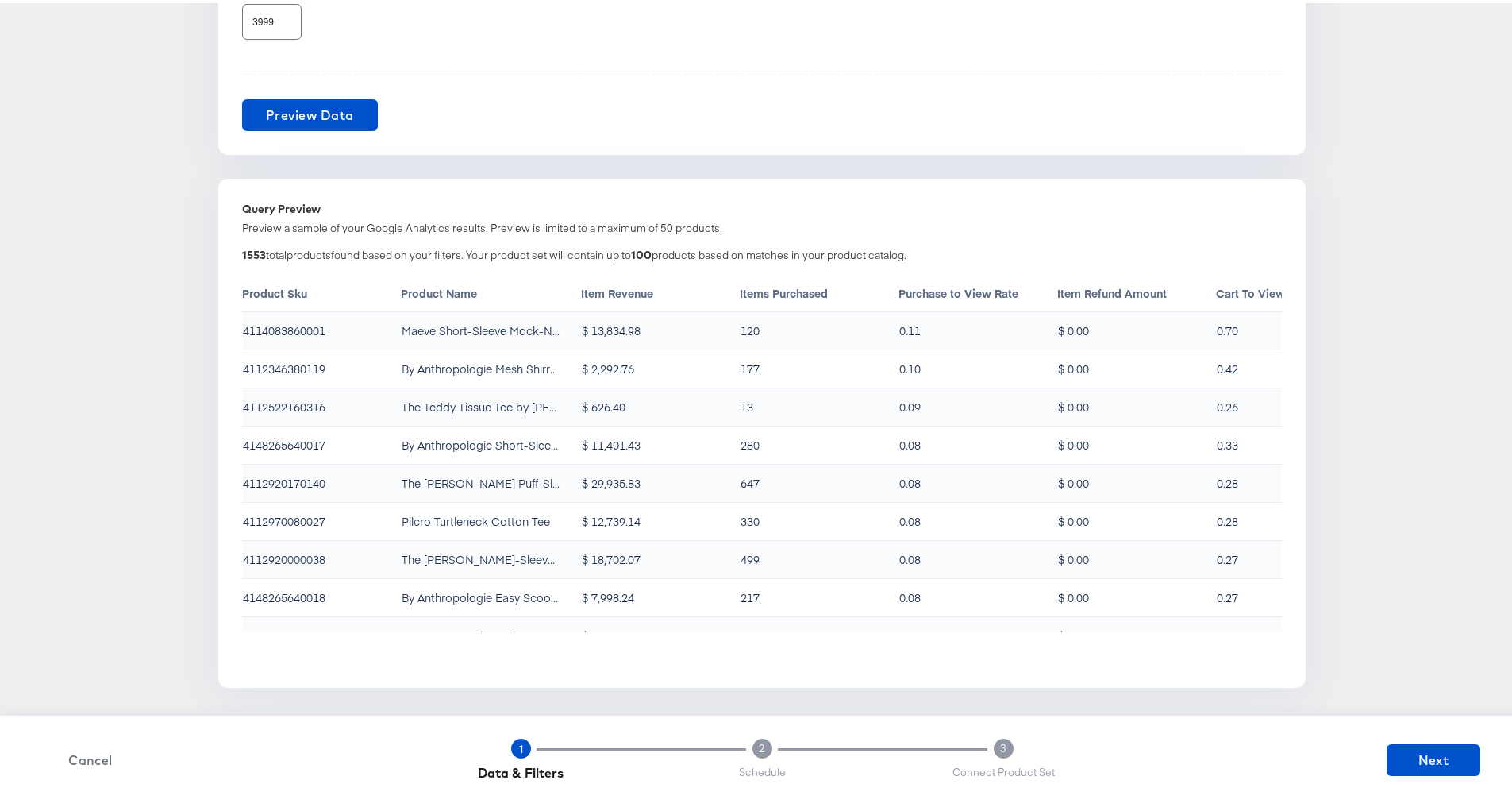
scroll to position [933, 0]
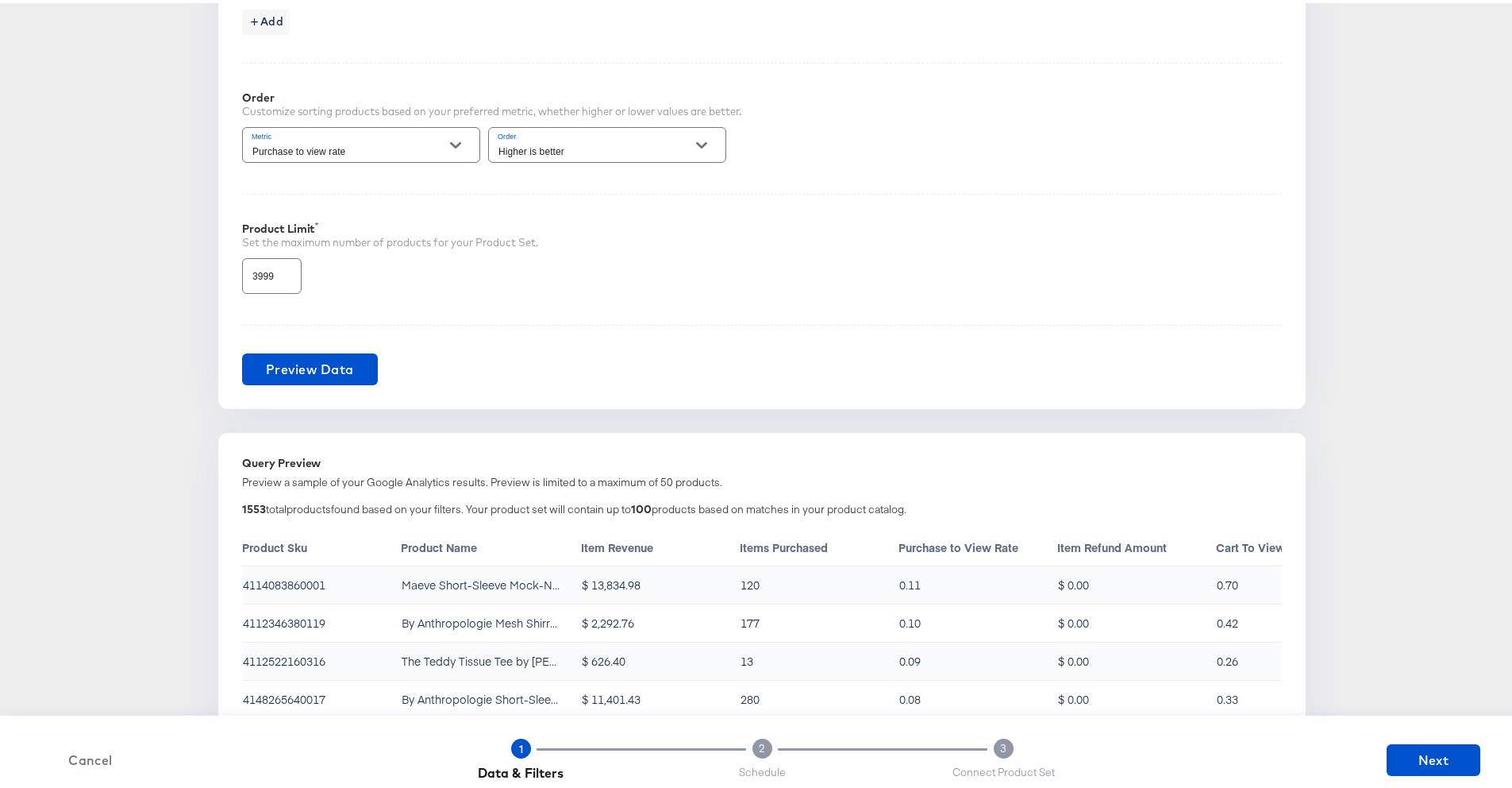
drag, startPoint x: 924, startPoint y: 507, endPoint x: 468, endPoint y: 503, distance: 456.0
click at [468, 503] on div "1553 total products found based on your filters. Your product set will contain …" at bounding box center [762, 509] width 1040 height 19
copy div "Your product set will contain up to 100 products based on matches in your produ…"
click at [727, 488] on div "1553 total products found based on your filters. Your product set will contain …" at bounding box center [762, 701] width 1040 height 429
drag, startPoint x: 918, startPoint y: 505, endPoint x: 469, endPoint y: 507, distance: 449.0
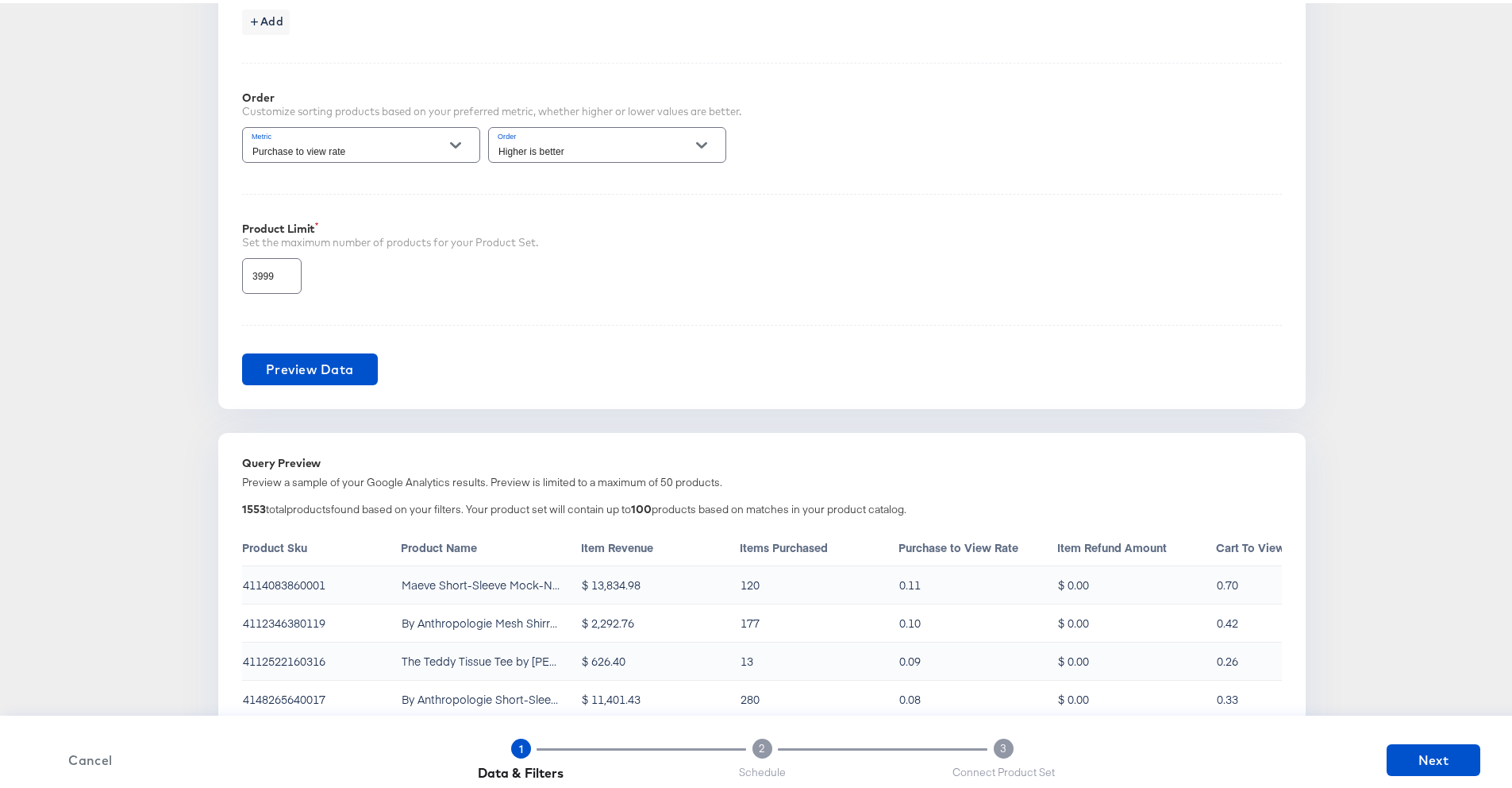
click at [469, 507] on div "1553 total products found based on your filters. Your product set will contain …" at bounding box center [762, 509] width 1040 height 19
copy div "Your product set will contain up to 100 products based on matches in your produ…"
click at [1072, 582] on span "Next" at bounding box center [1433, 756] width 81 height 22
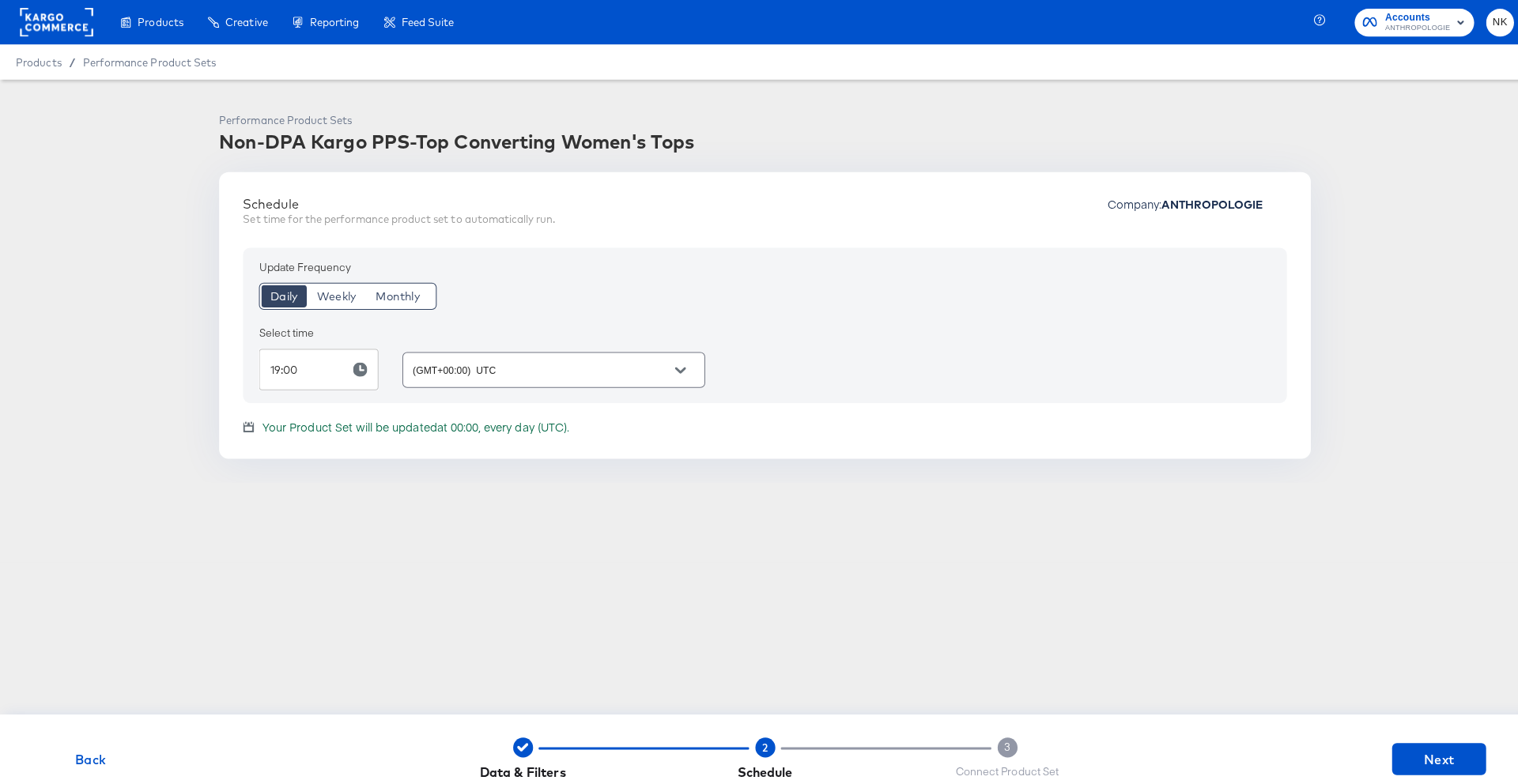
scroll to position [0, 0]
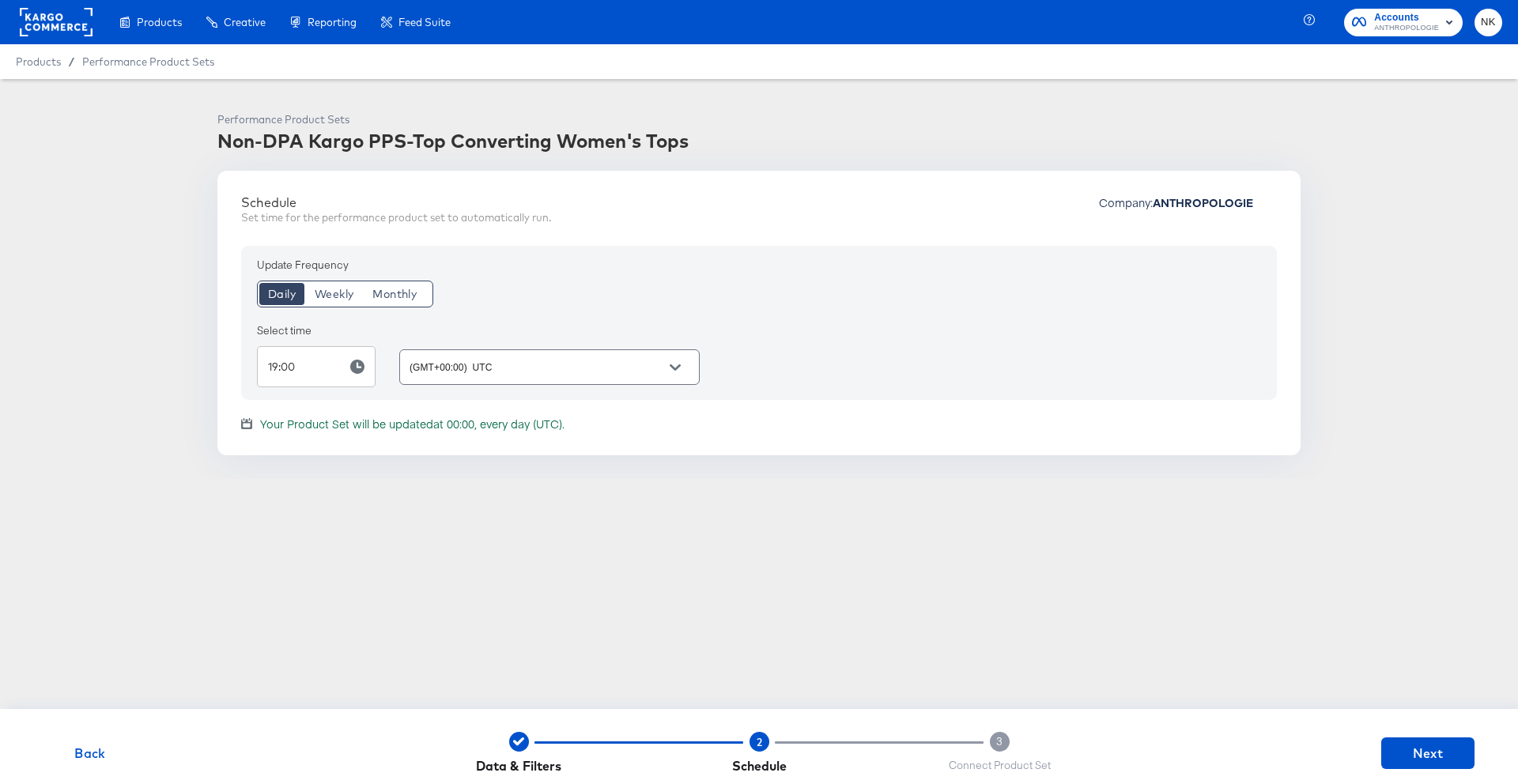
click at [298, 380] on input "19:00" at bounding box center [296, 367] width 77 height 41
click at [356, 371] on icon "button" at bounding box center [357, 367] width 15 height 15
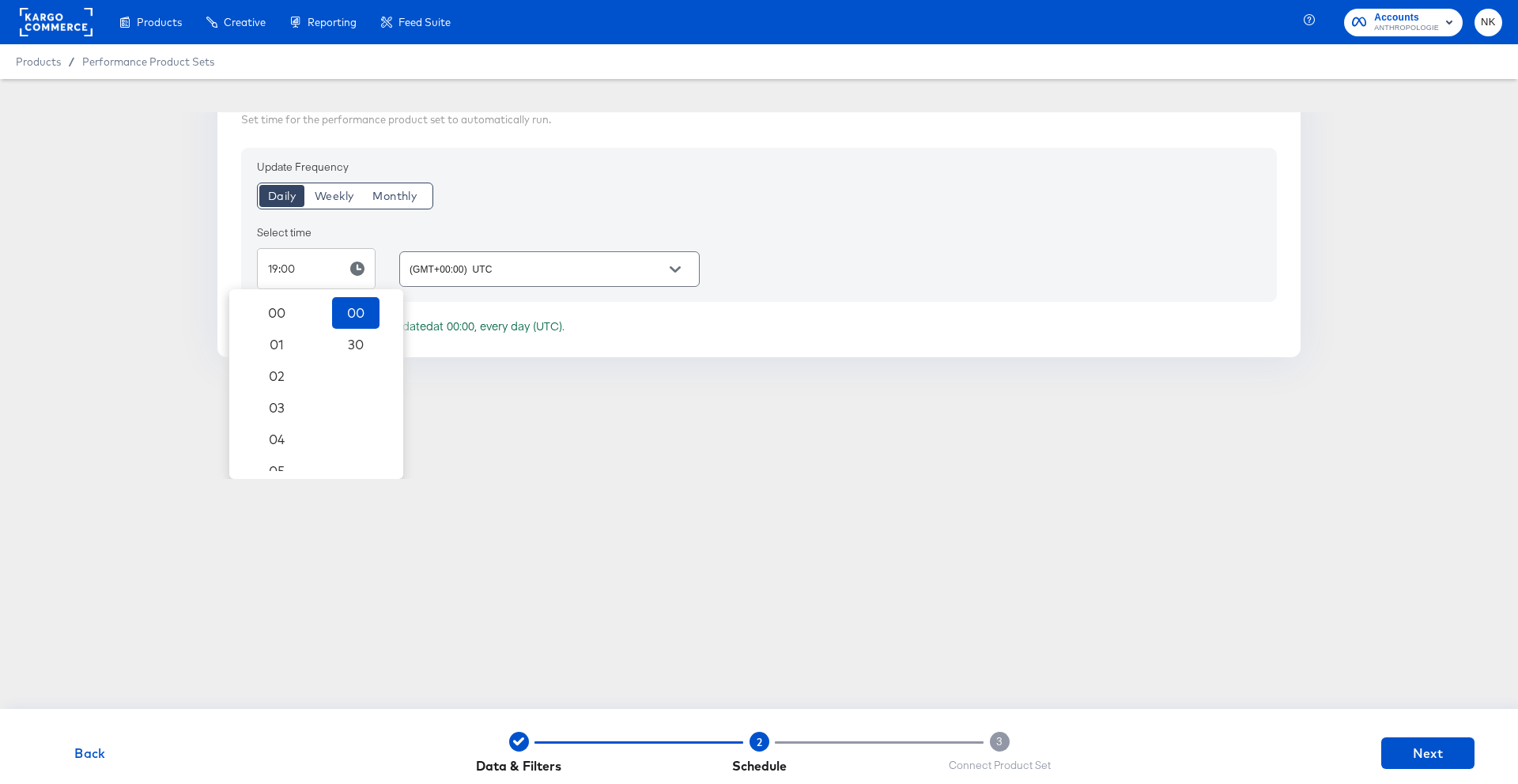
scroll to position [529, 0]
click at [264, 354] on span "18" at bounding box center [277, 352] width 35 height 22
click at [443, 380] on div "Schedule Set time for the performance product set to automatically run. Company…" at bounding box center [759, 226] width 1083 height 308
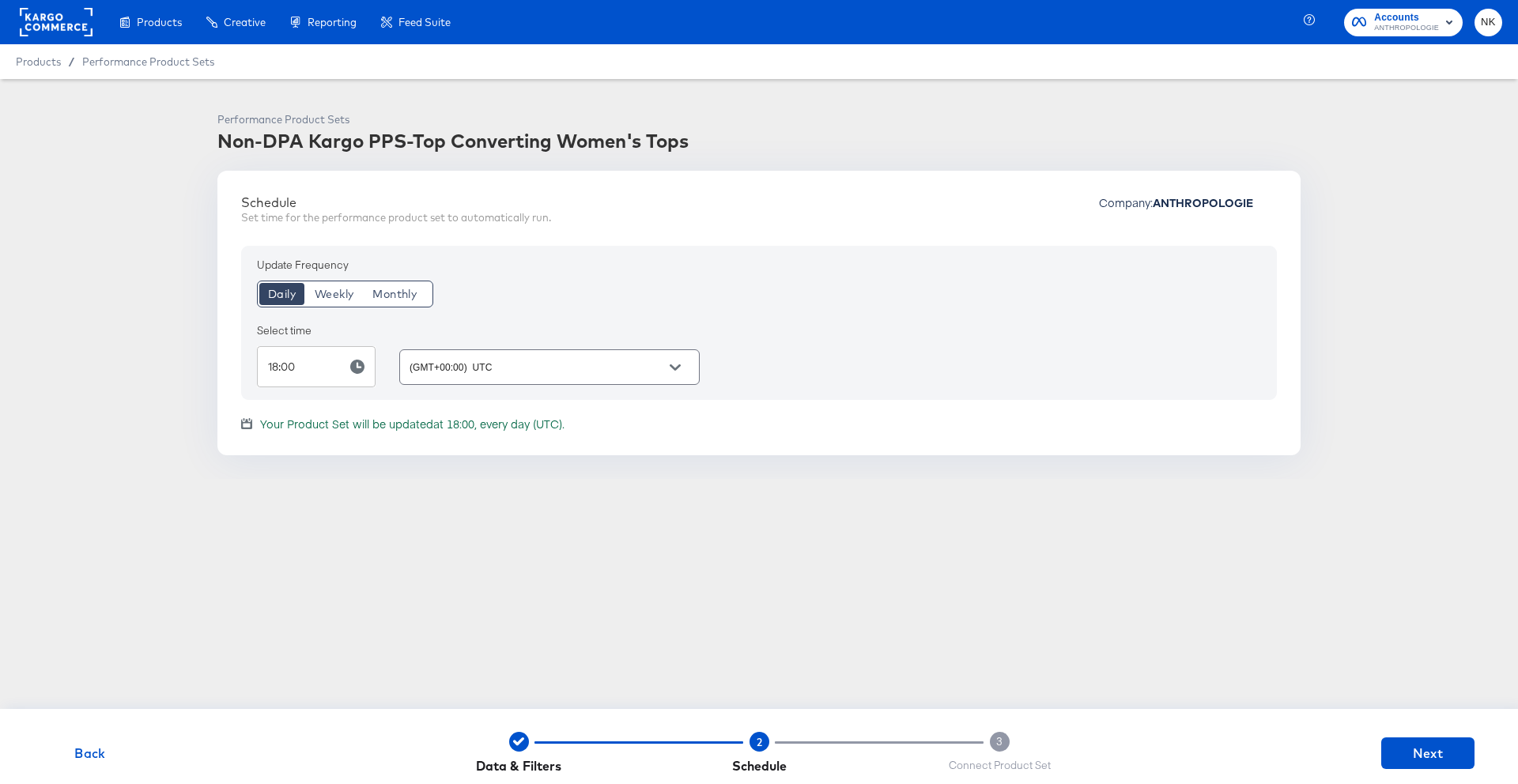
click at [356, 369] on icon "button" at bounding box center [357, 367] width 15 height 15
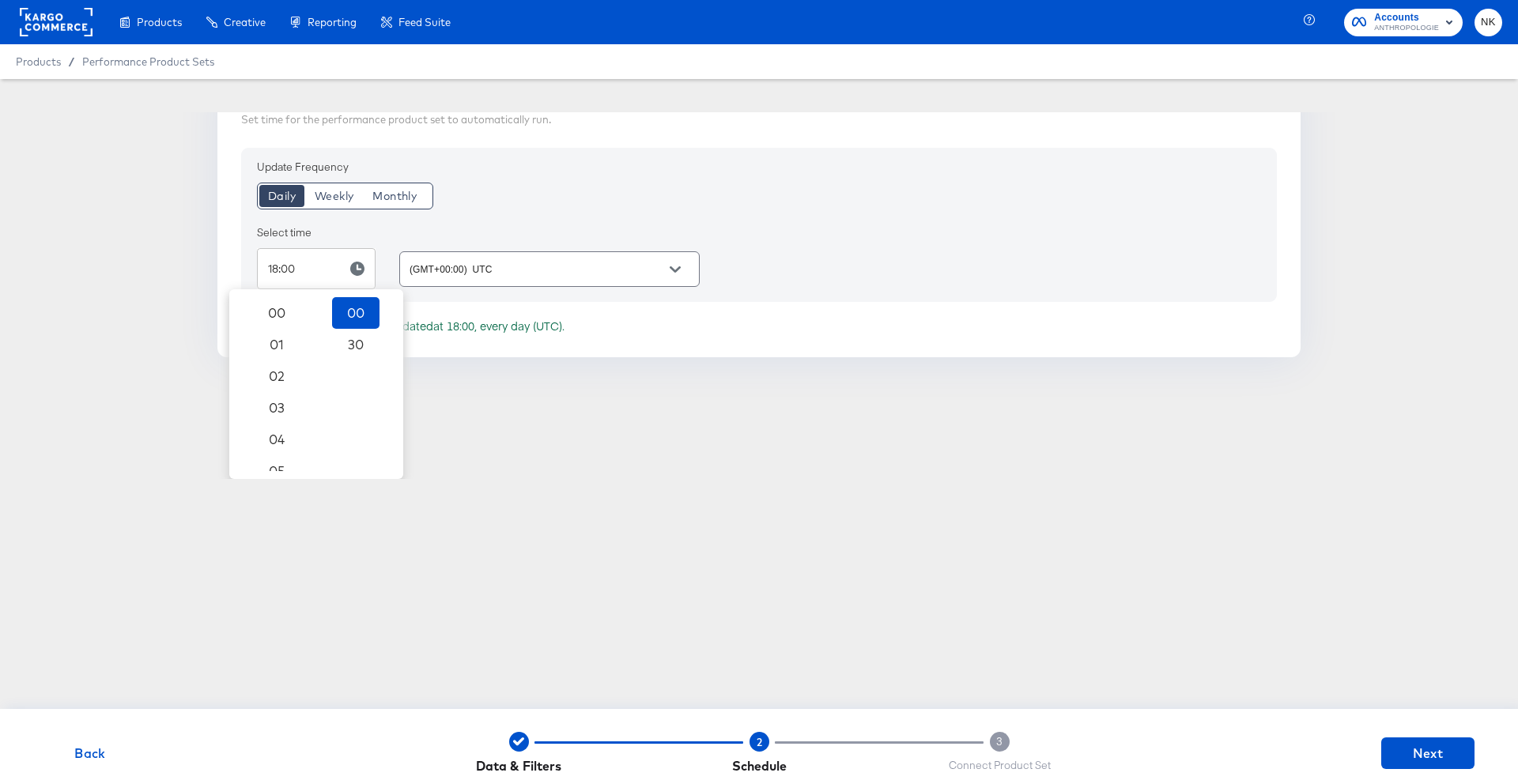
scroll to position [498, 0]
click at [264, 409] on span "19" at bounding box center [277, 415] width 35 height 22
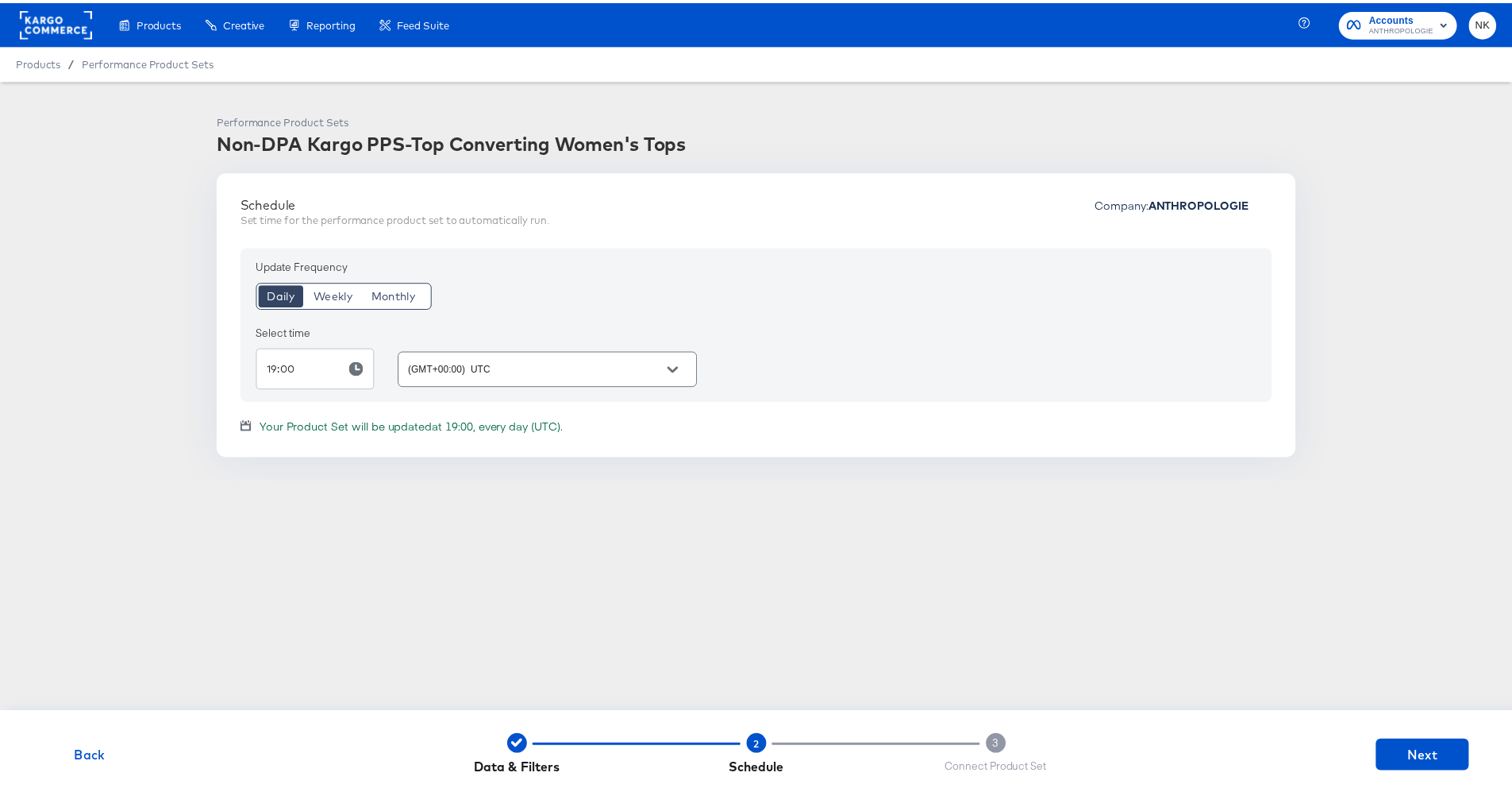
scroll to position [0, 0]
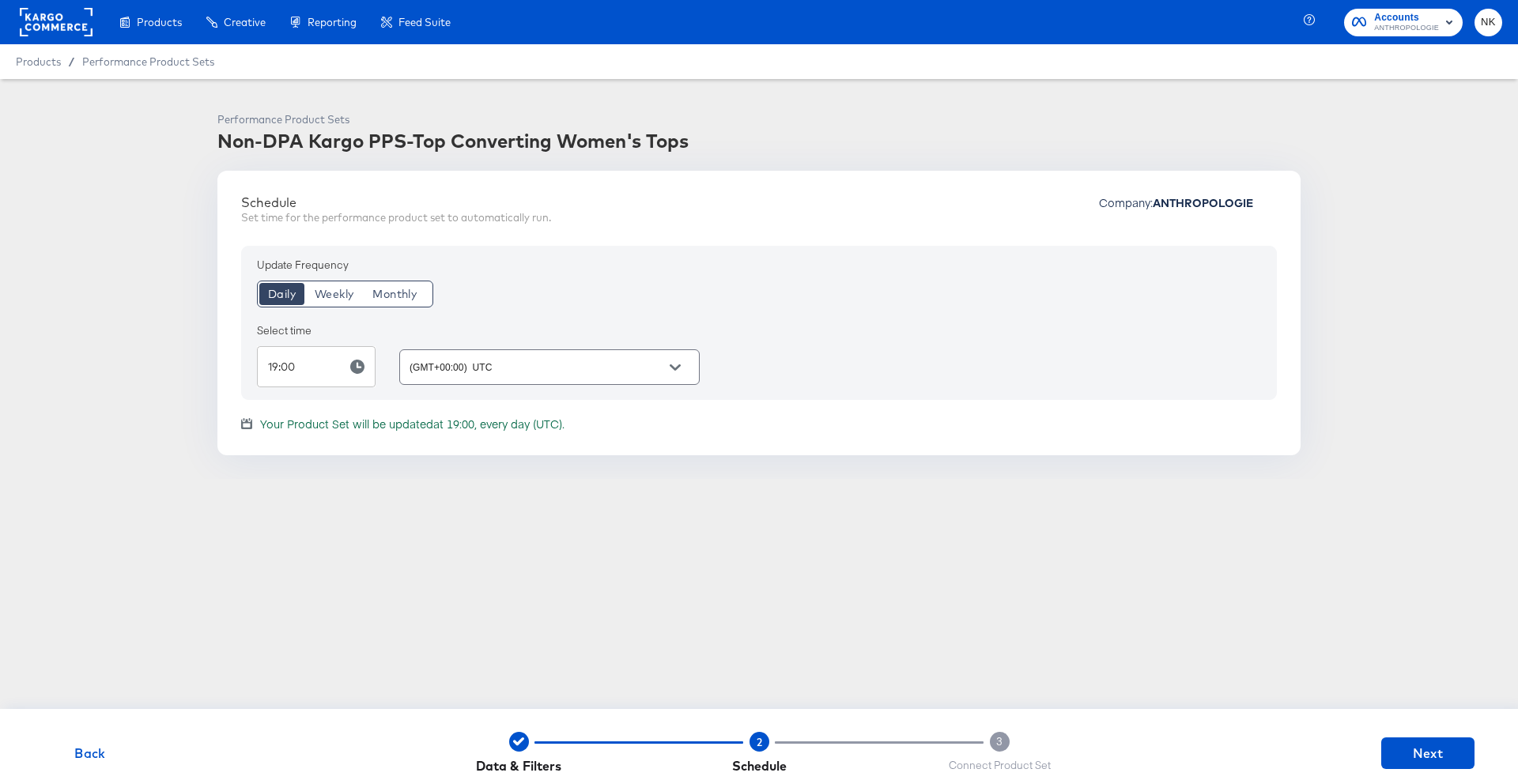
click at [452, 380] on div "Schedule Set time for the performance product set to automatically run. Company…" at bounding box center [759, 325] width 1083 height 308
click at [331, 371] on input "19:00" at bounding box center [296, 367] width 77 height 41
type input "00:00"
click at [181, 579] on div "Products Products Product Catalogs Enhance Your Product Catalog, Map Them to Pu…" at bounding box center [759, 392] width 1518 height 784
click at [89, 579] on span "Back" at bounding box center [90, 753] width 81 height 22
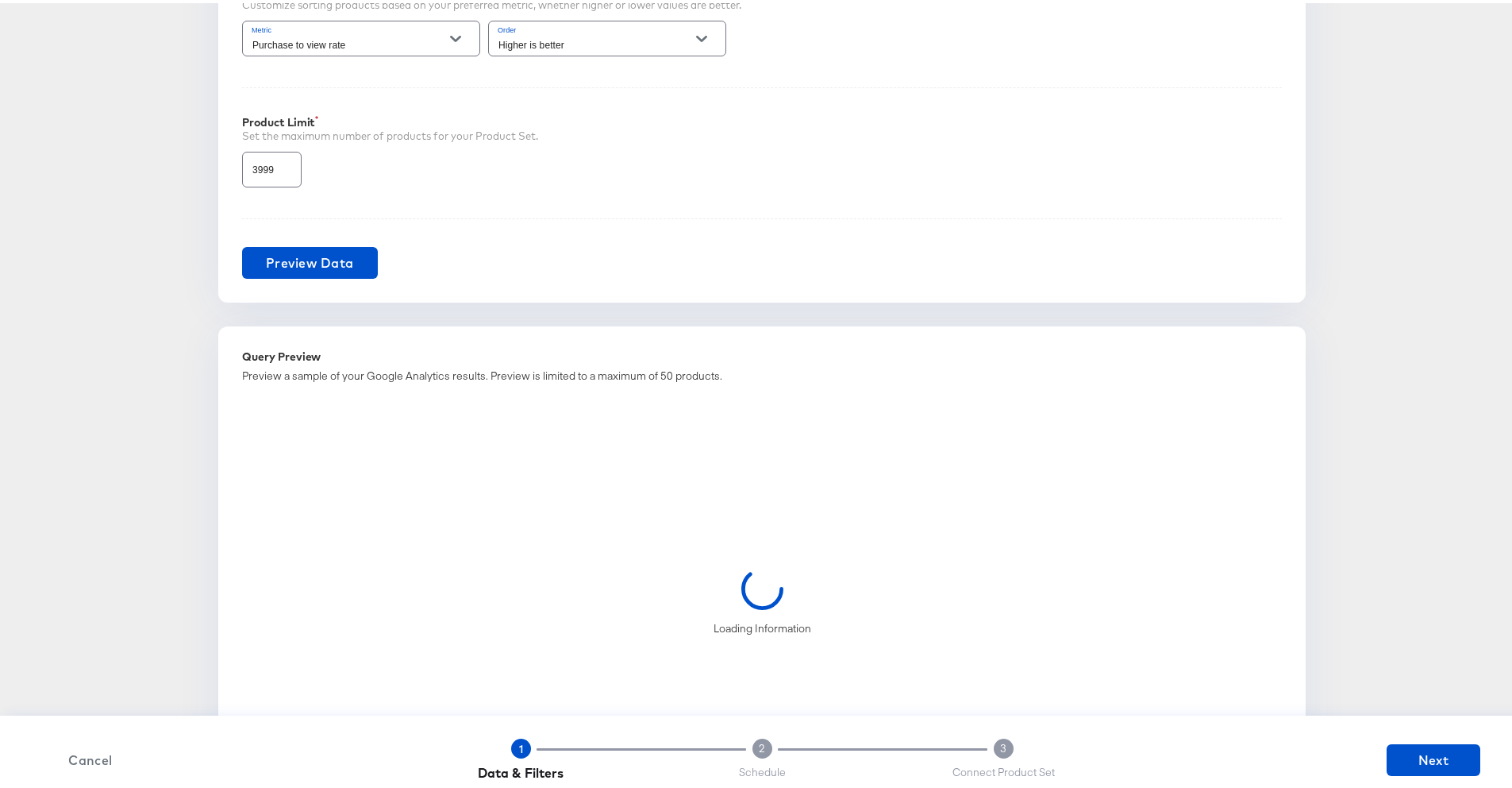
scroll to position [856, 0]
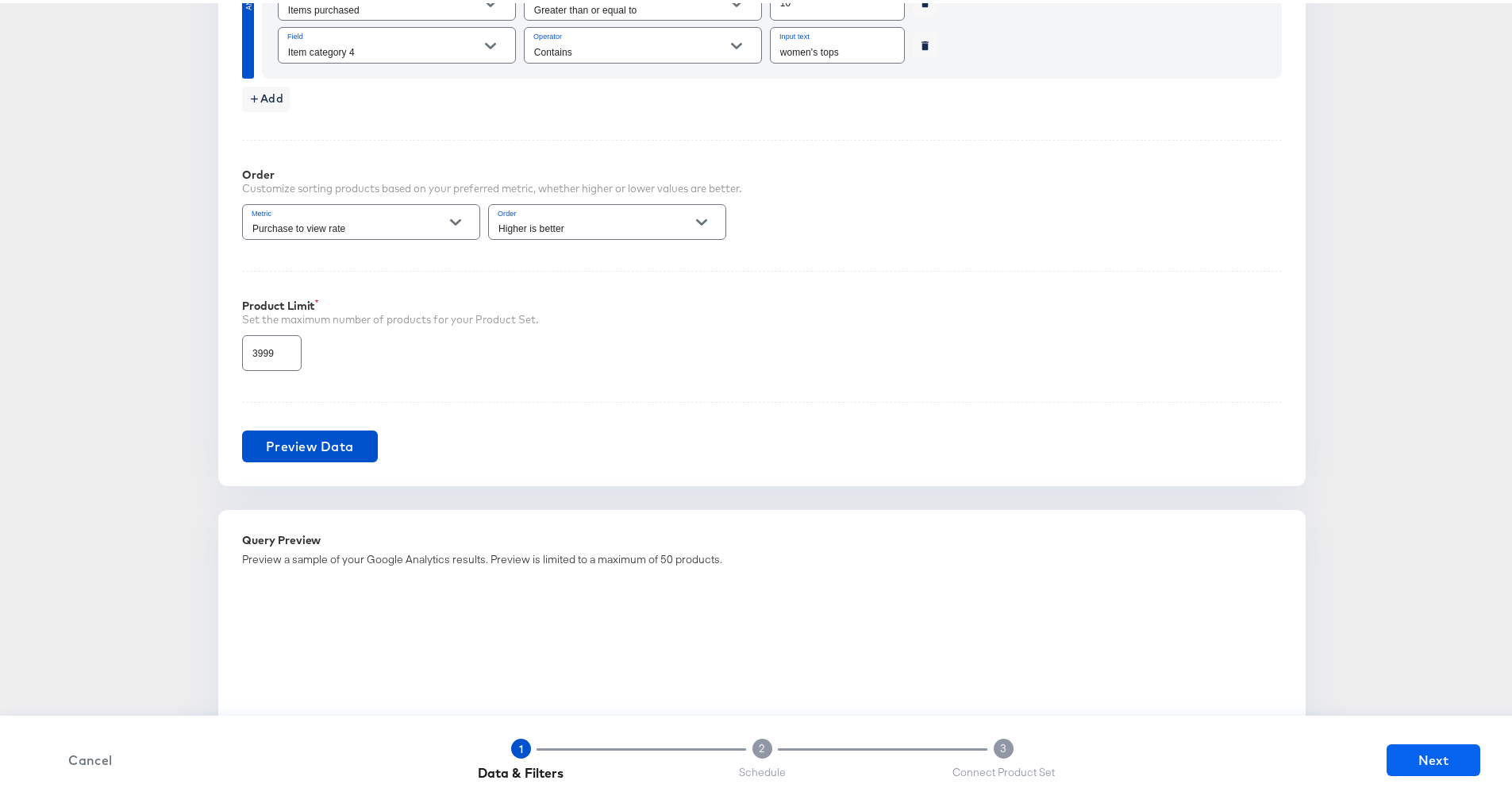
click at [1072, 582] on span "Next" at bounding box center [1433, 756] width 81 height 22
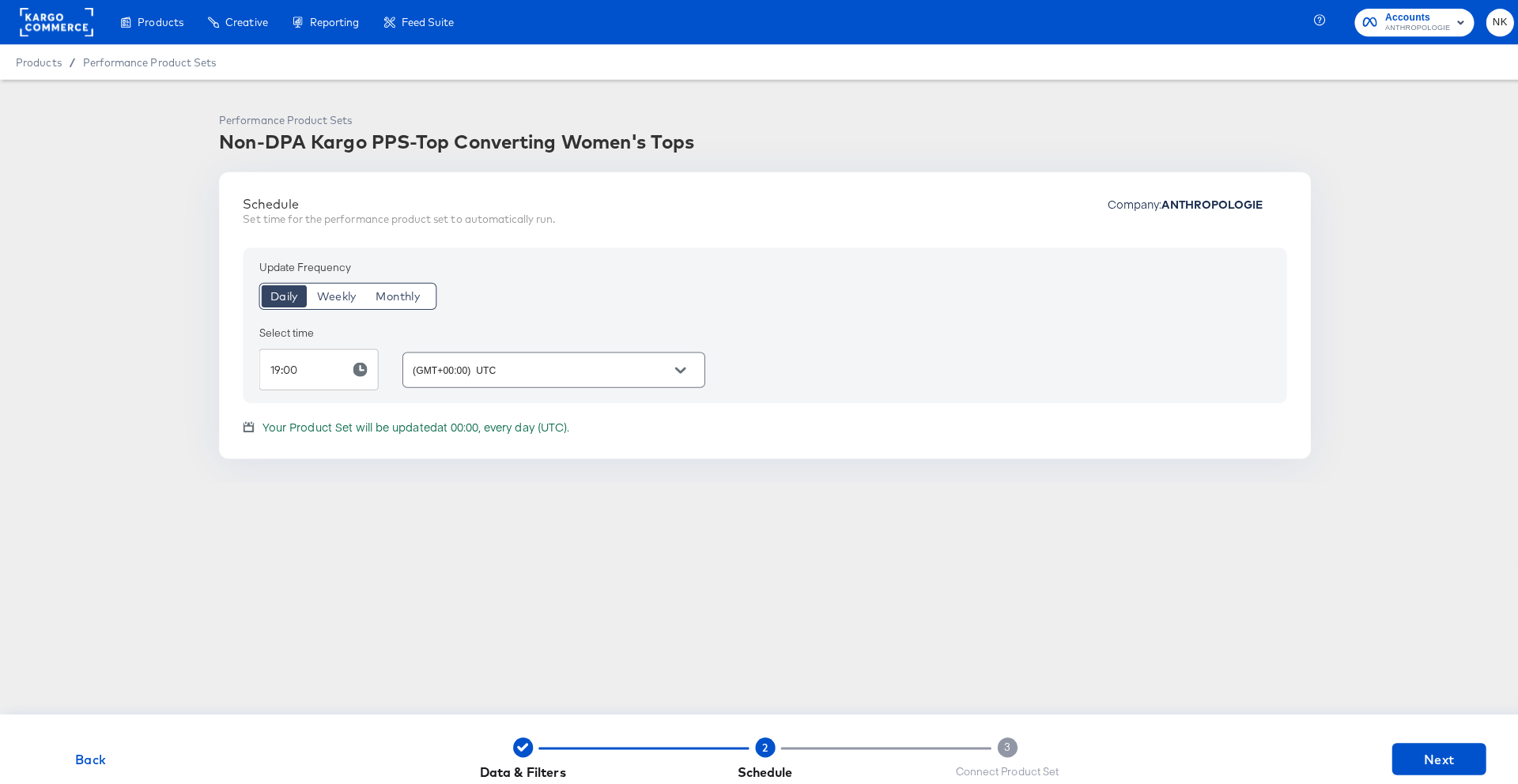
scroll to position [0, 0]
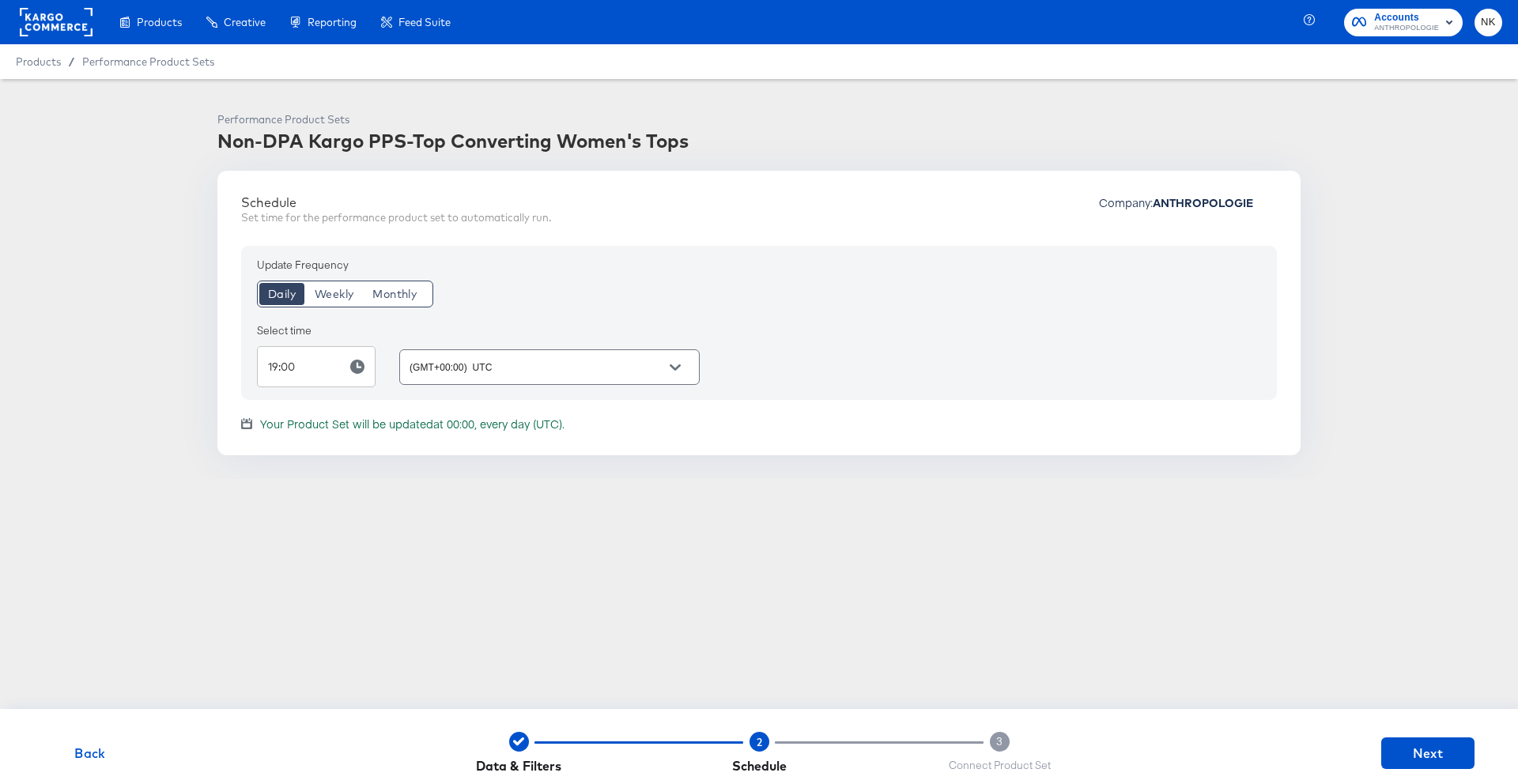
click at [443, 331] on div "Select time" at bounding box center [478, 330] width 443 height 15
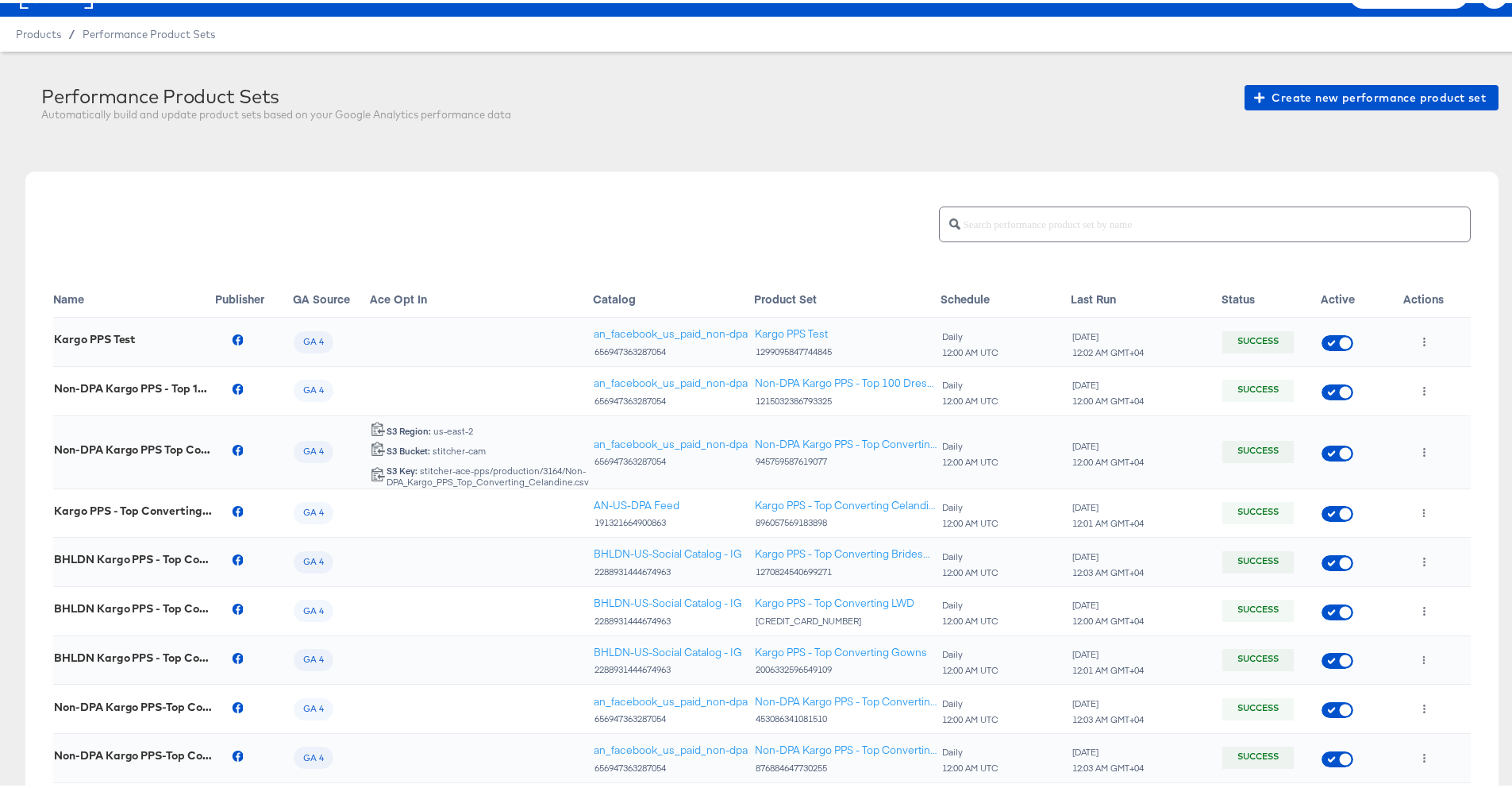
scroll to position [275, 0]
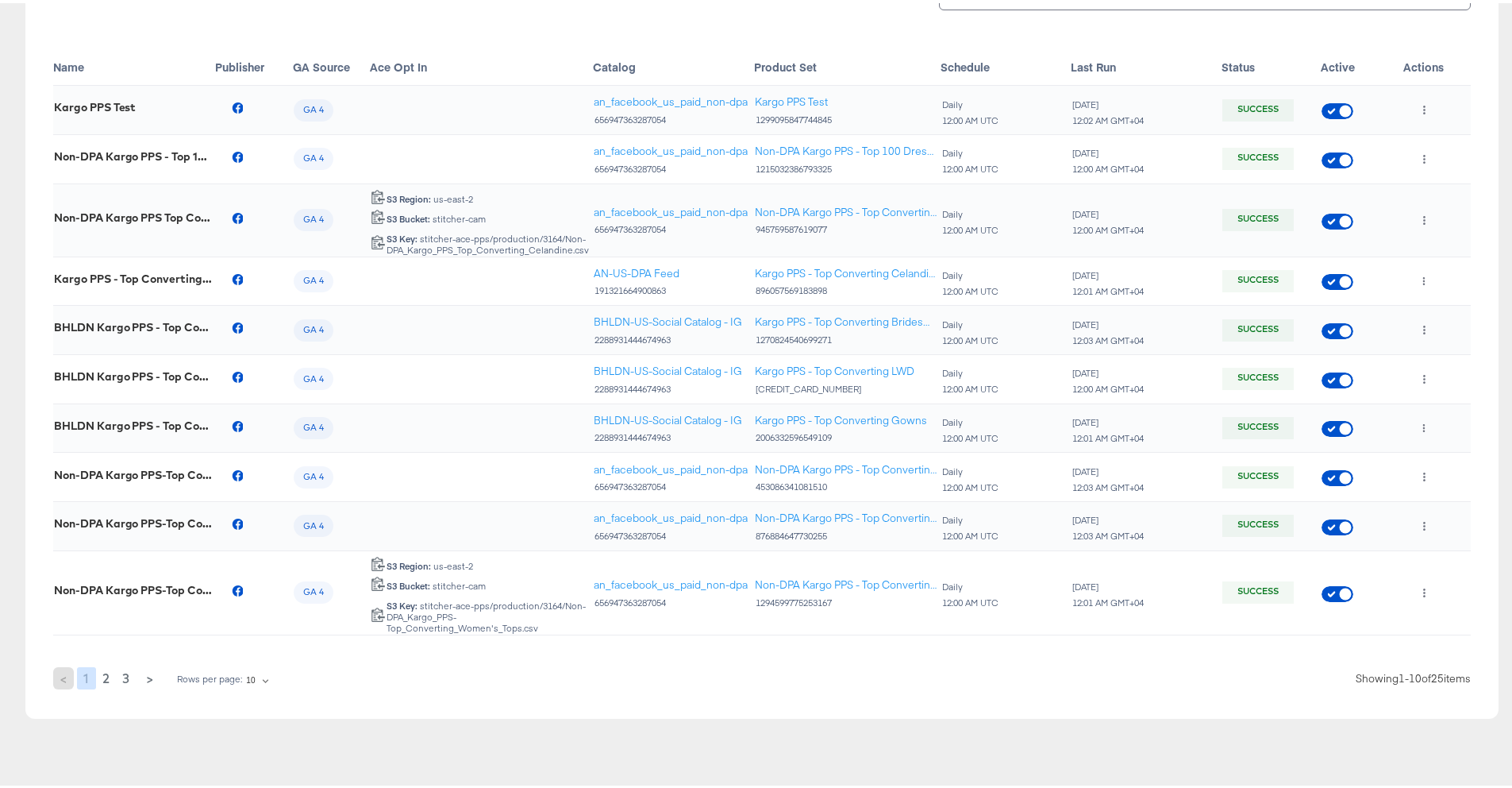
click at [106, 664] on span "2" at bounding box center [106, 675] width 7 height 22
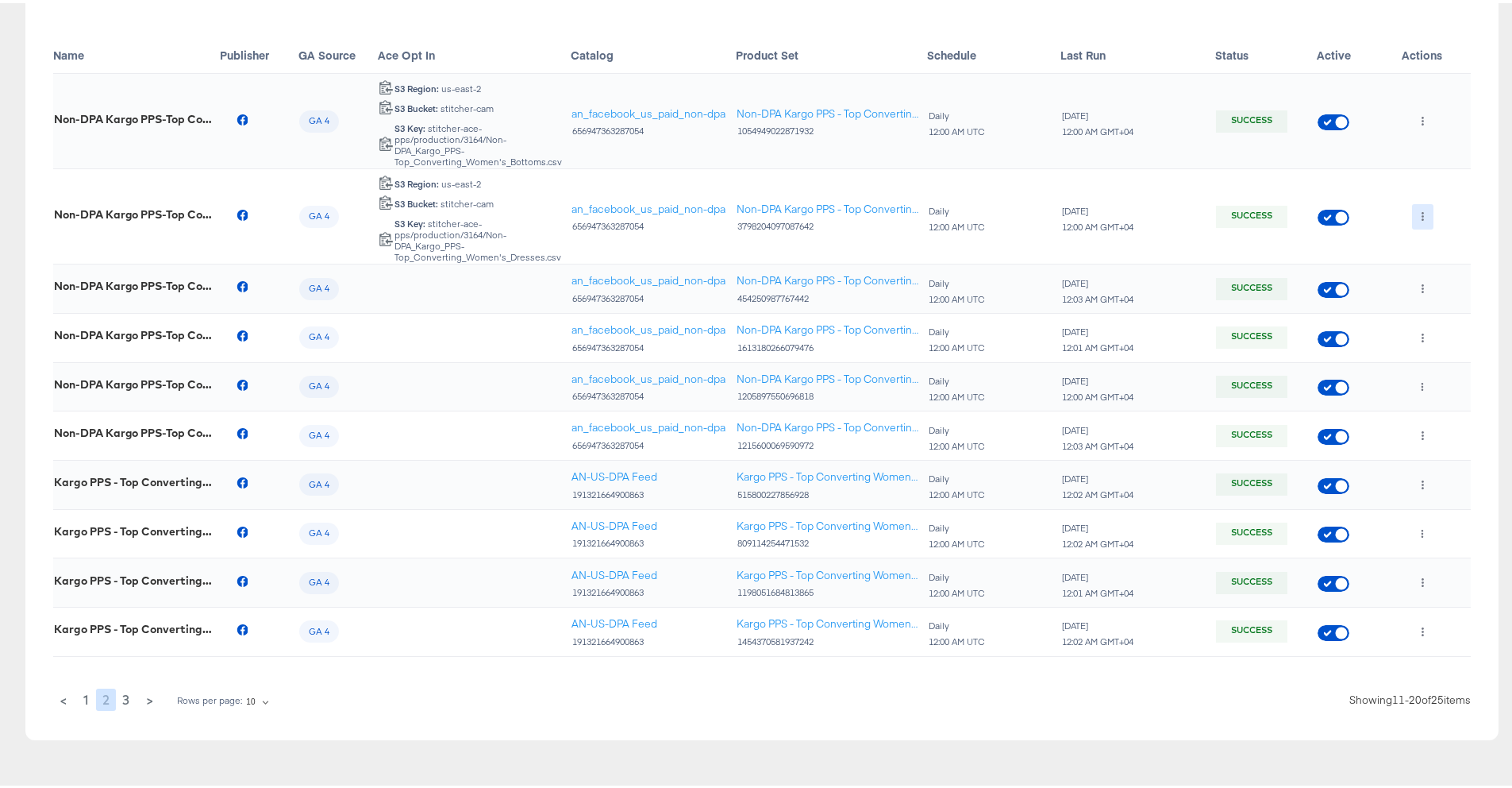
click at [1419, 209] on icon "button" at bounding box center [1423, 213] width 9 height 9
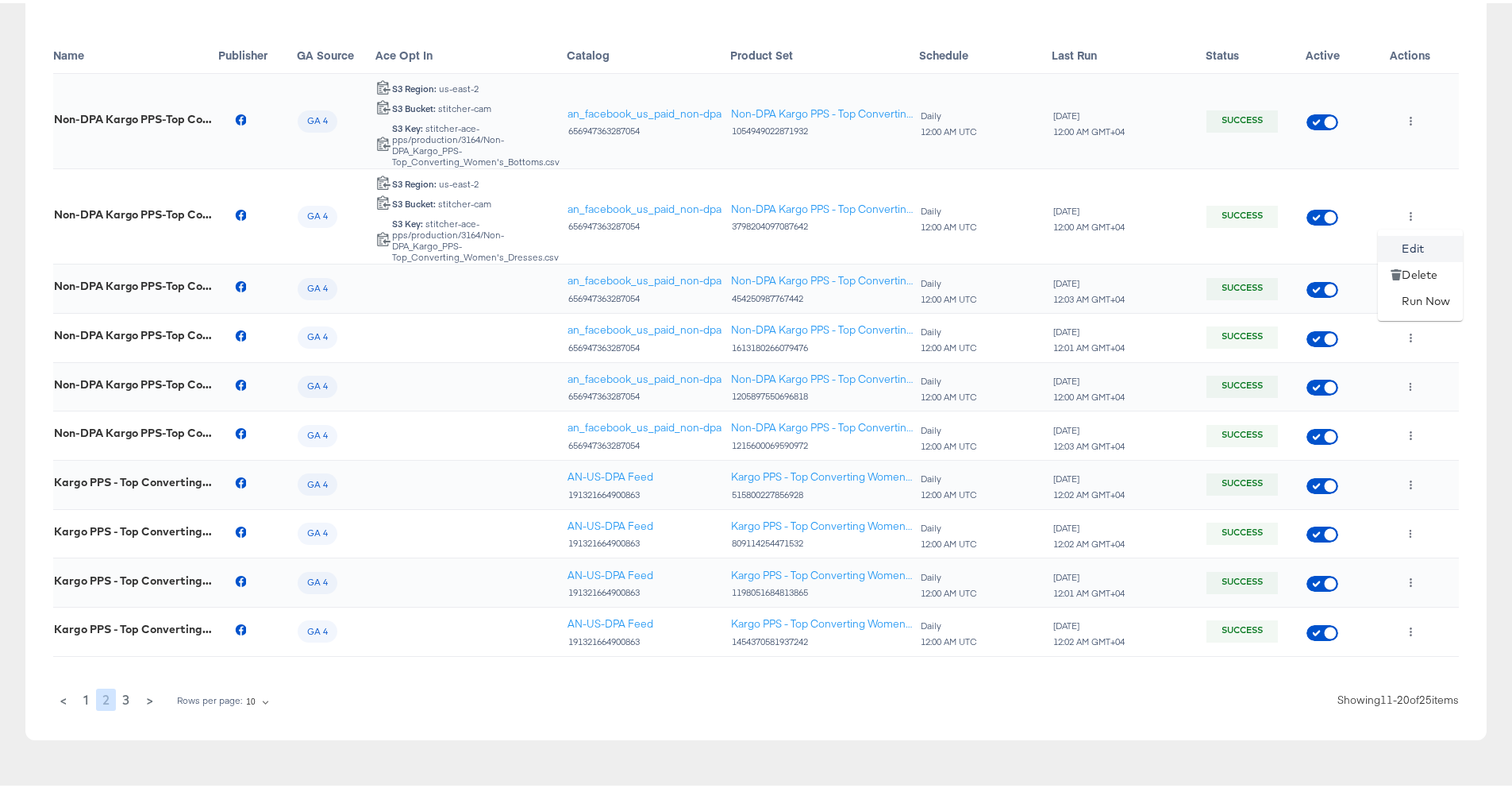
click at [1411, 250] on li "Edit" at bounding box center [1421, 245] width 85 height 26
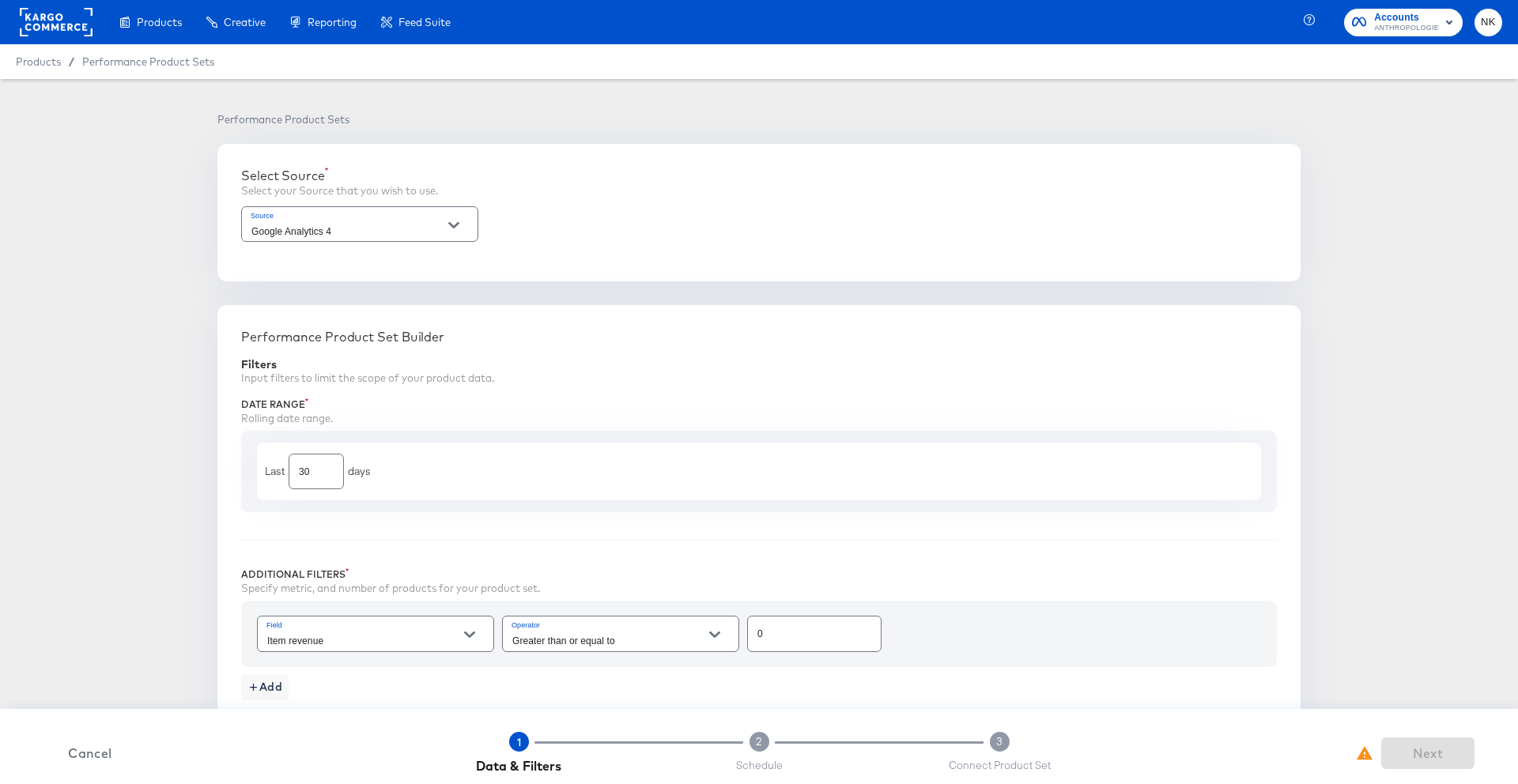
type input "Purchase to view rate"
type input "3999"
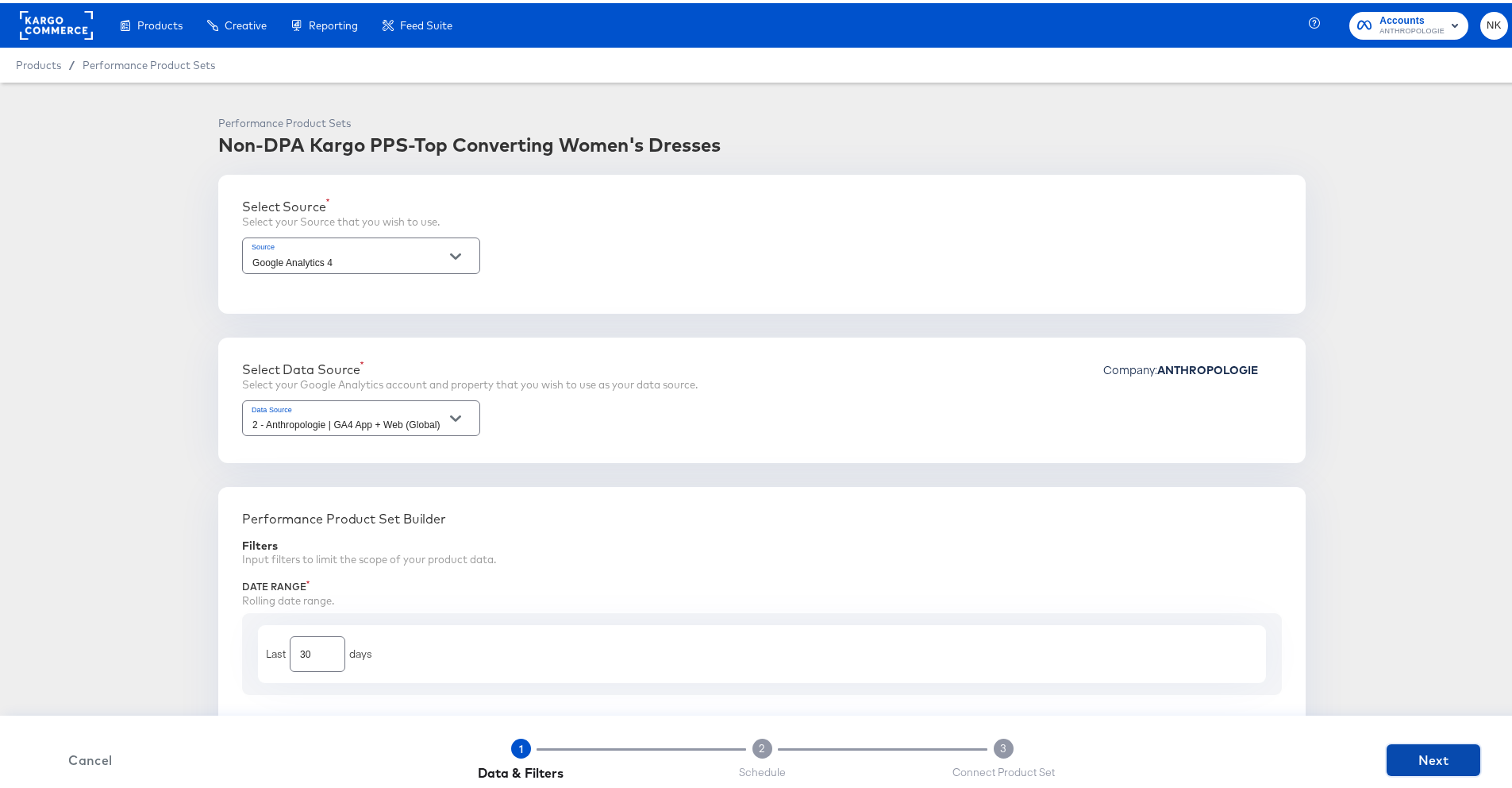
click at [1395, 742] on button "Next" at bounding box center [1433, 756] width 94 height 32
